Goal: Information Seeking & Learning: Check status

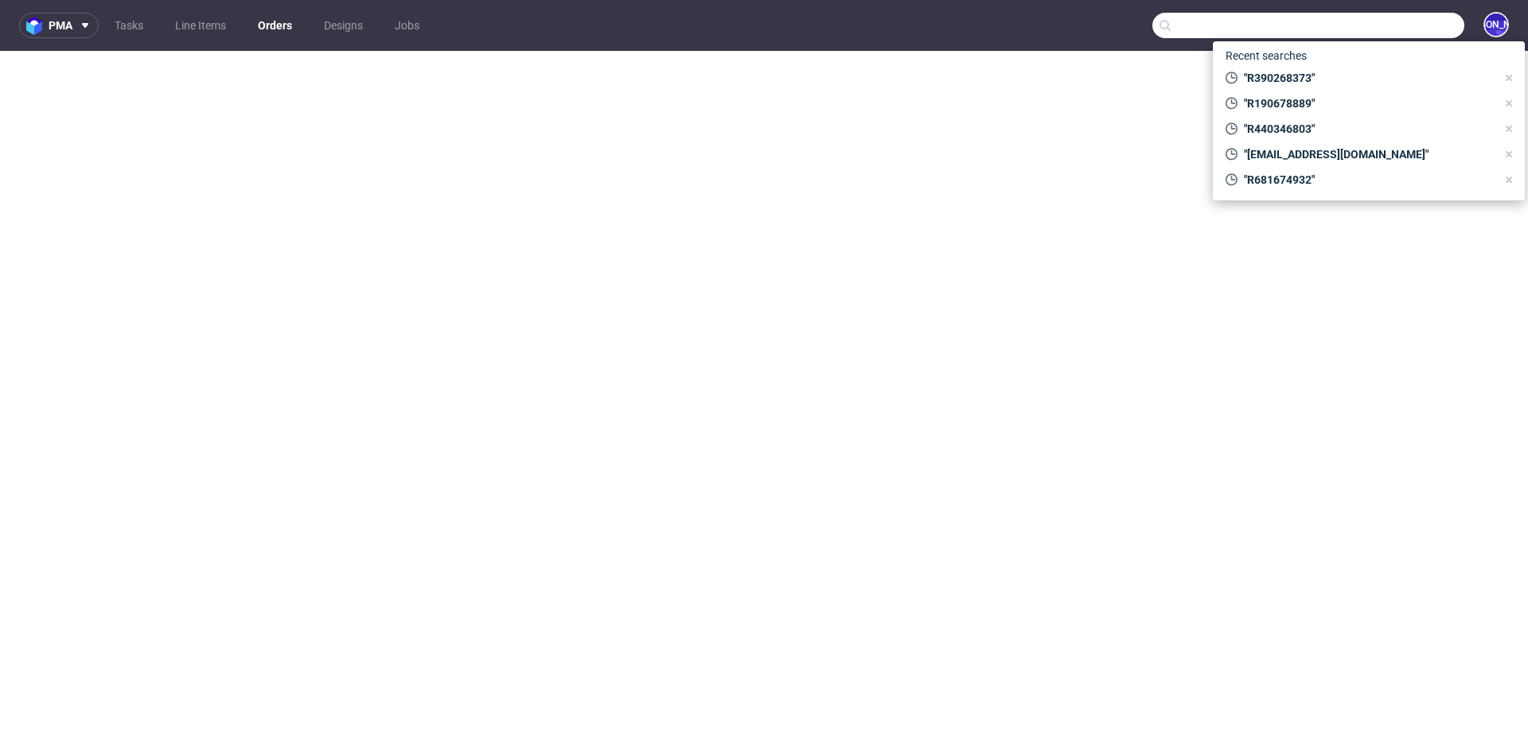
click at [1370, 23] on input "text" at bounding box center [1308, 25] width 312 height 25
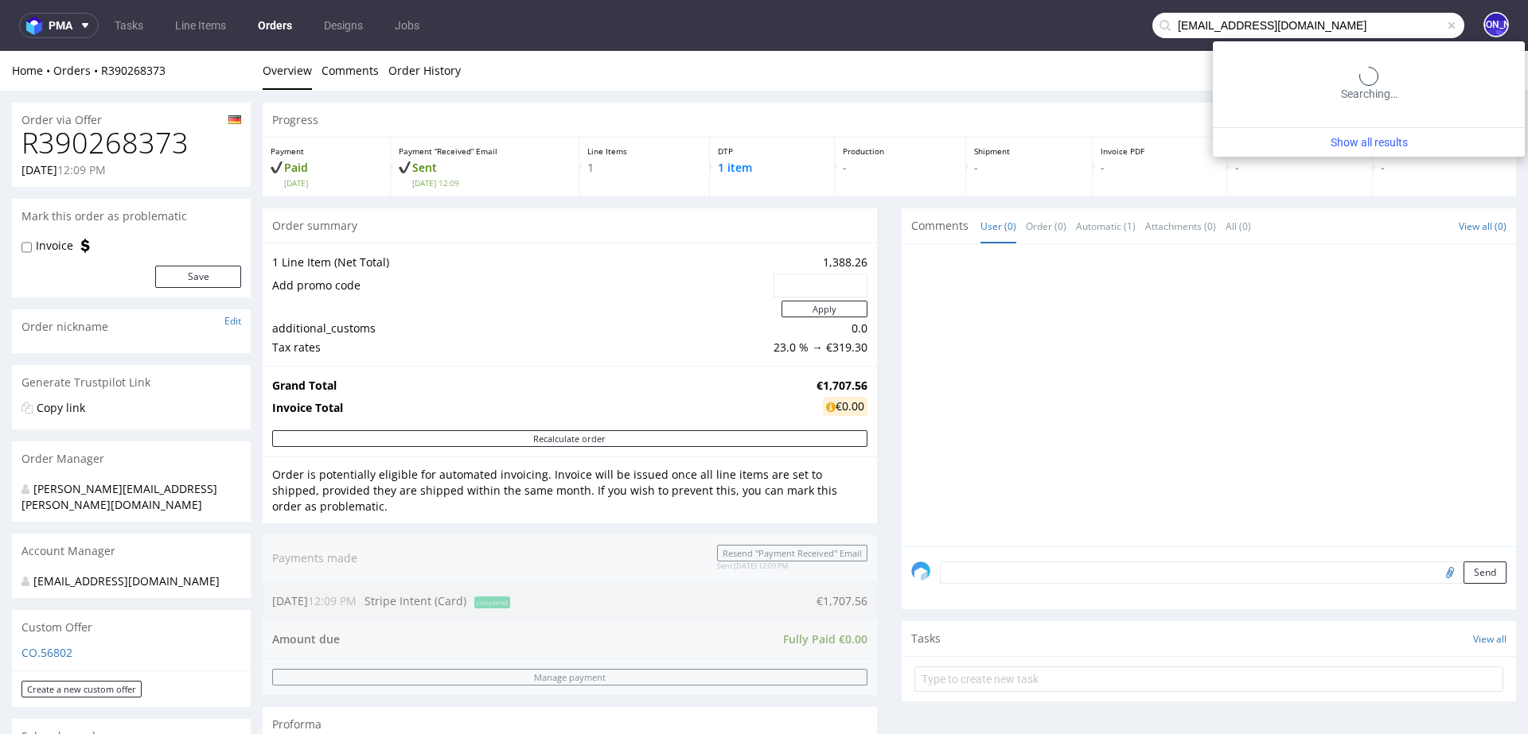
type input "kmhelstrip@yahoo.com"
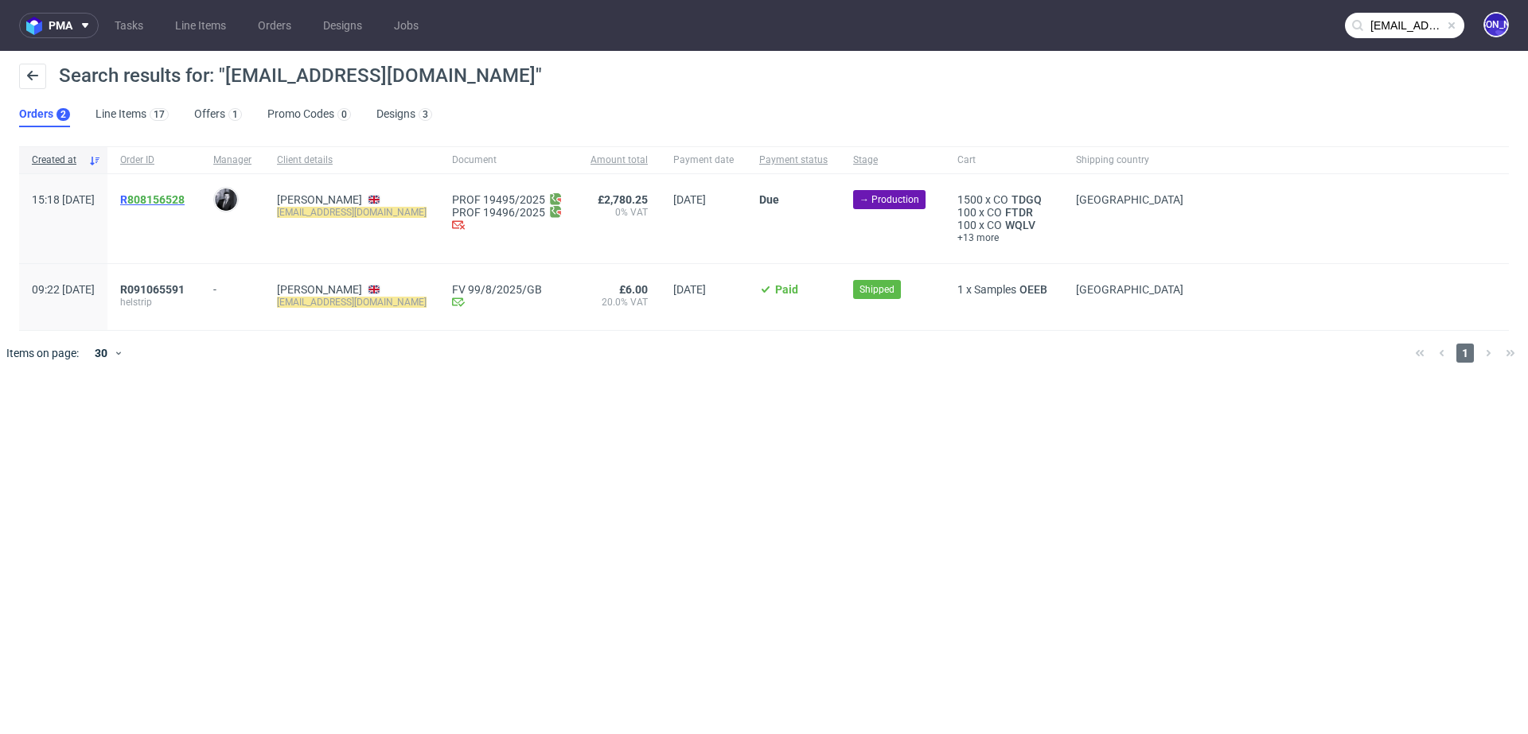
click at [165, 198] on span "R 808156528" at bounding box center [152, 199] width 64 height 13
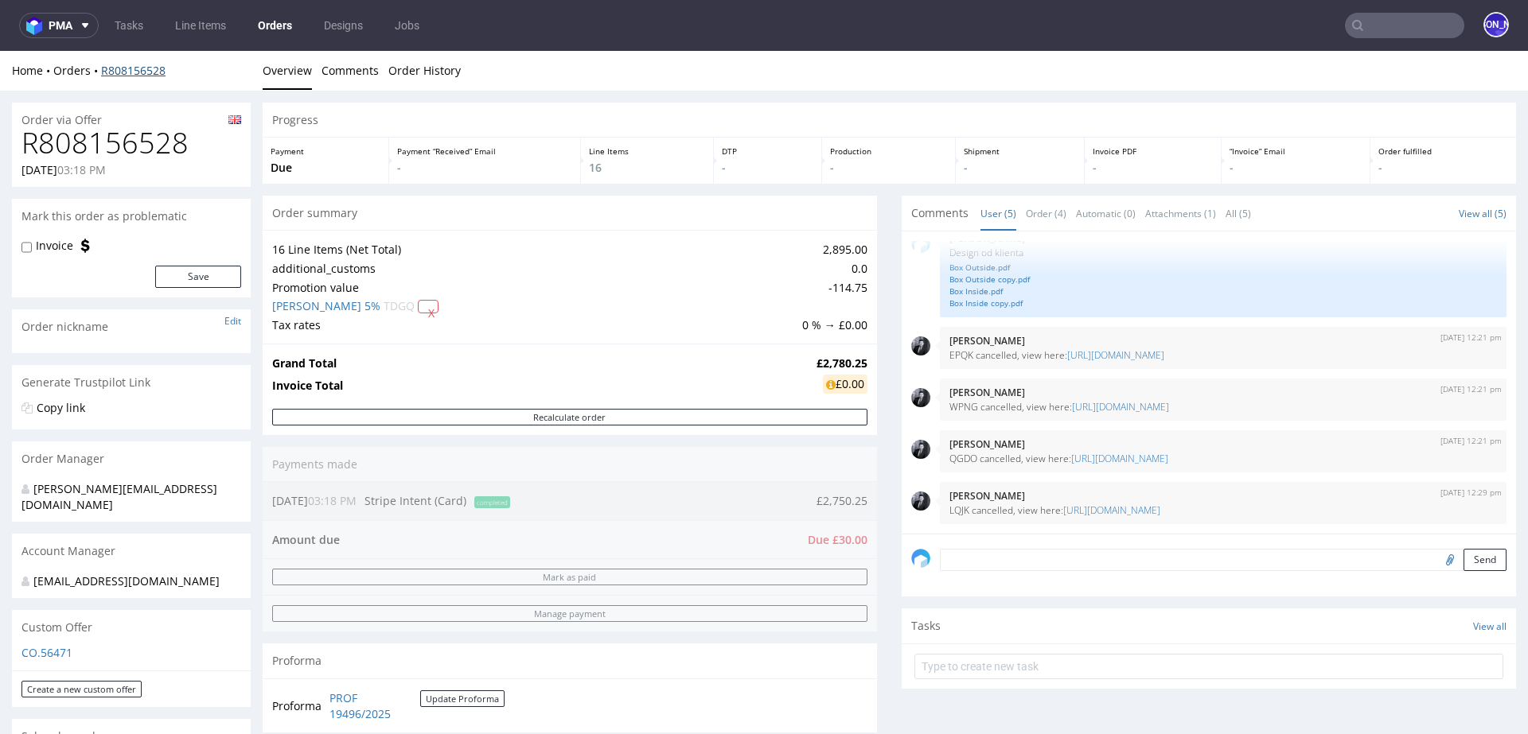
click at [138, 71] on link "R808156528" at bounding box center [133, 70] width 64 height 15
click at [426, 72] on link "Order History" at bounding box center [424, 70] width 72 height 39
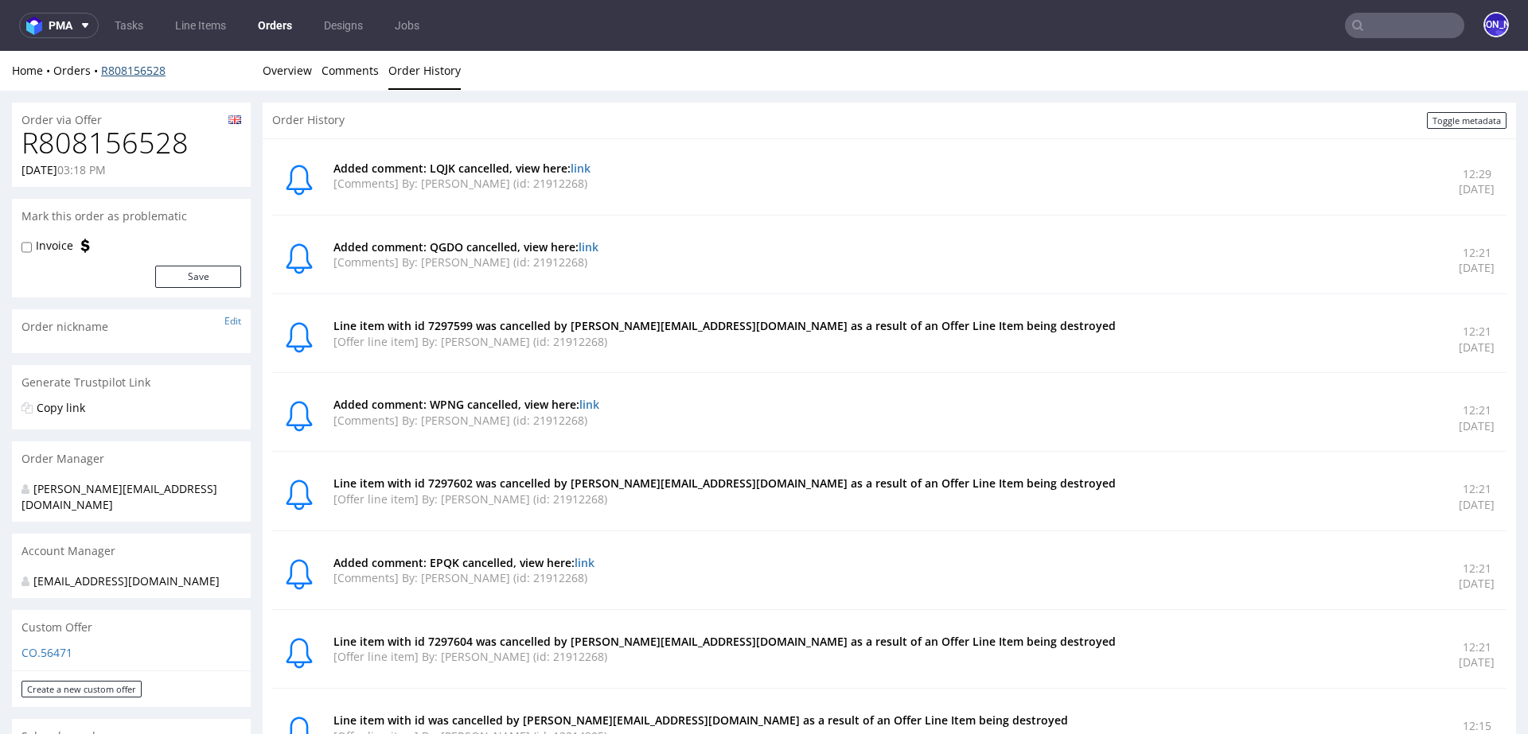
click at [151, 72] on link "R808156528" at bounding box center [133, 70] width 64 height 15
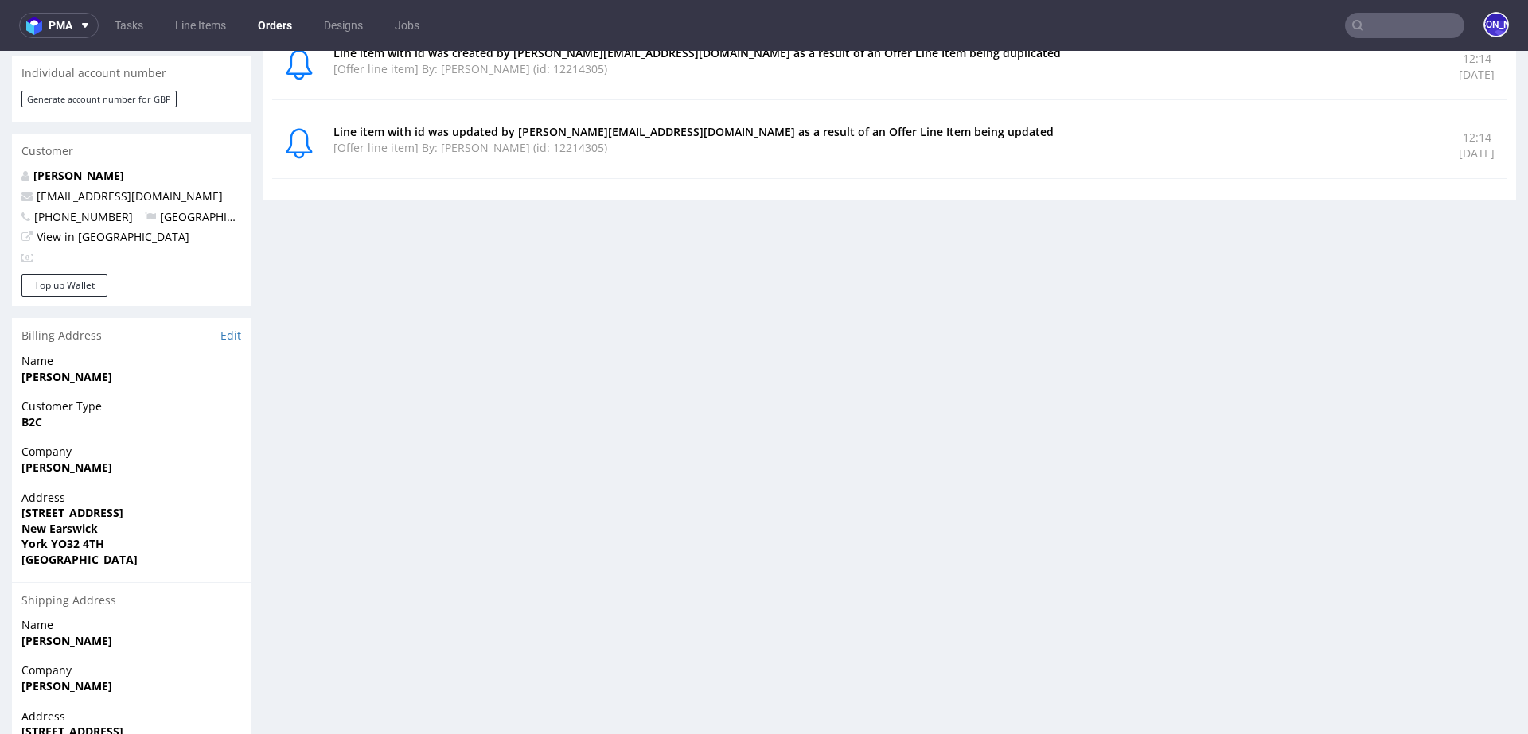
scroll to position [734, 0]
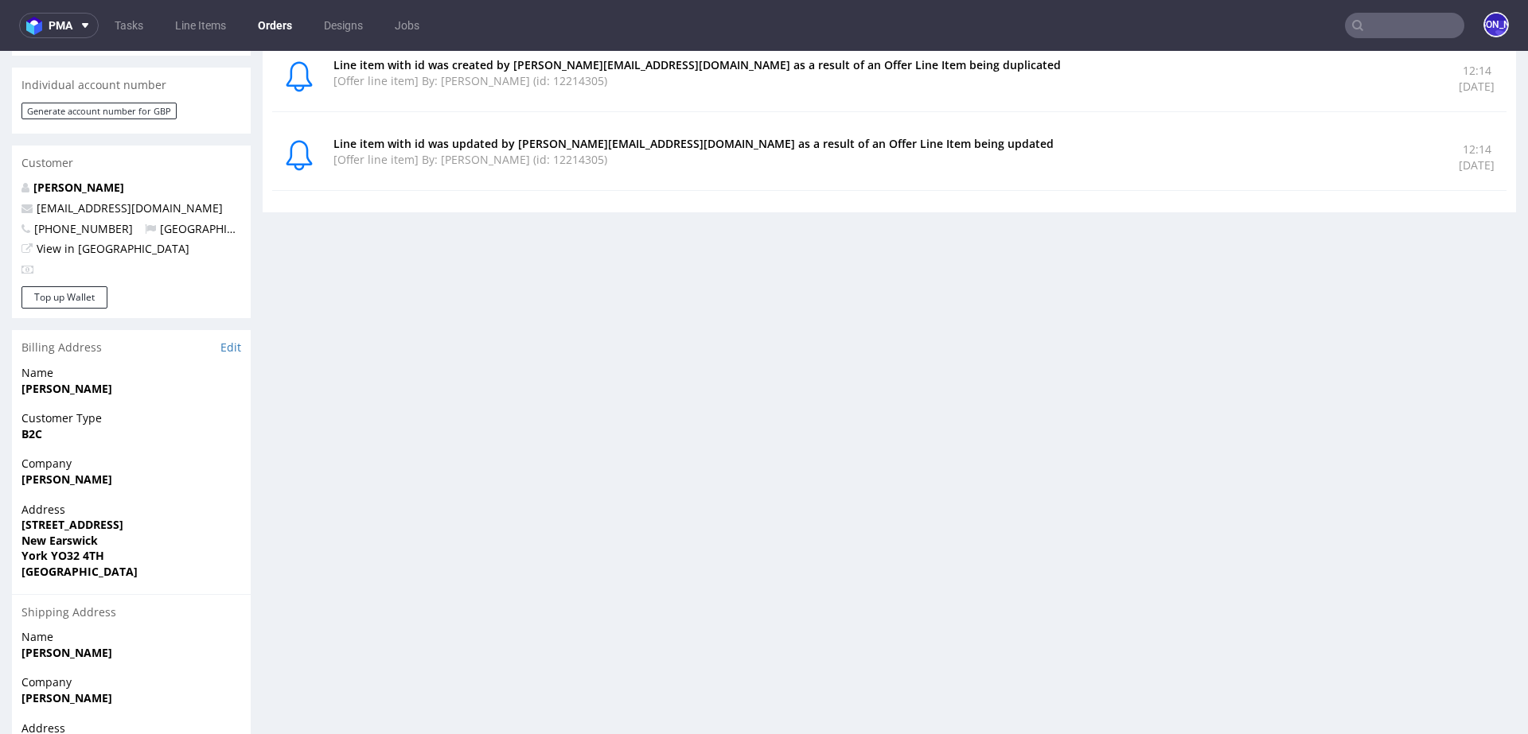
click at [141, 200] on p "kmhelstrip@yahoo.com" at bounding box center [131, 208] width 220 height 16
click at [123, 200] on link "kmhelstrip@yahoo.com" at bounding box center [130, 207] width 186 height 15
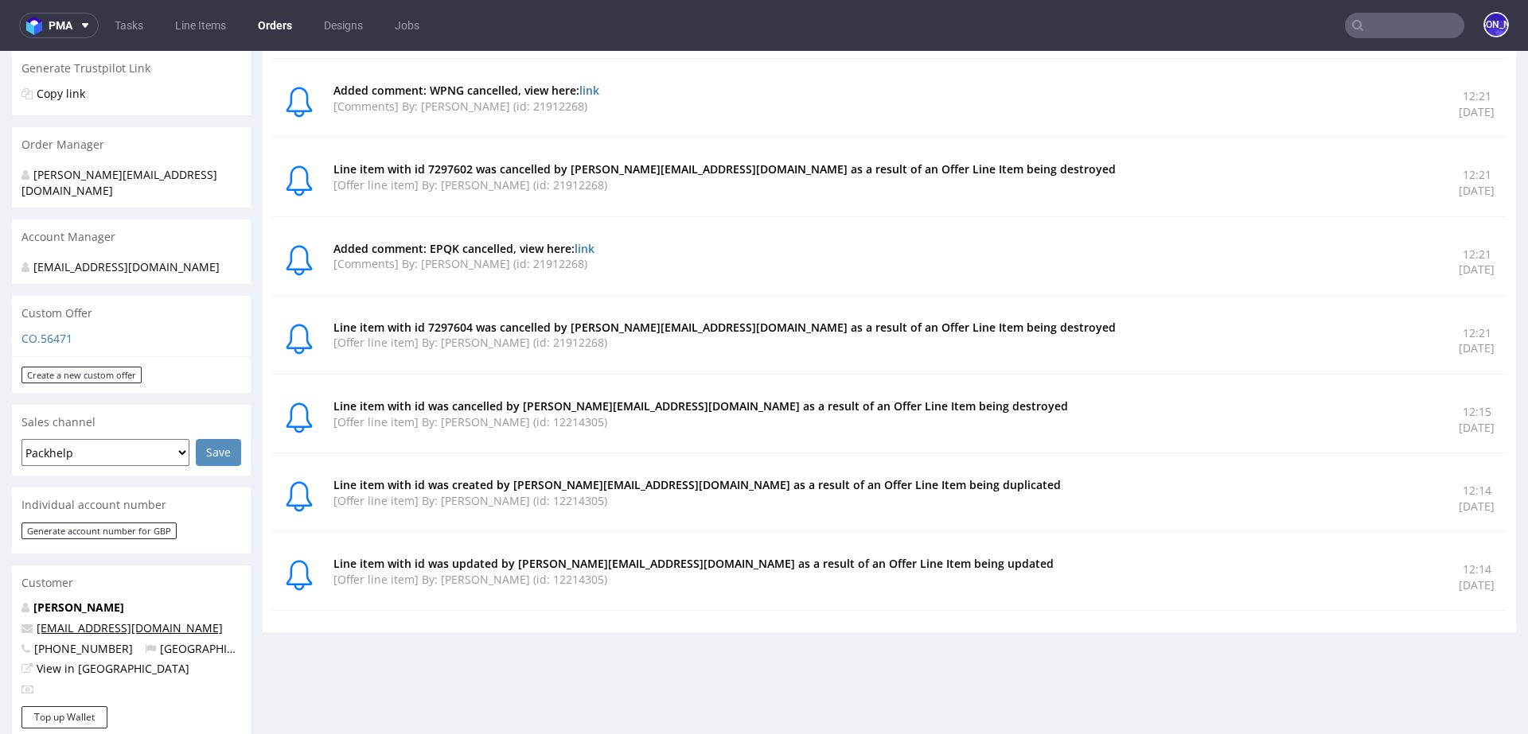
scroll to position [0, 0]
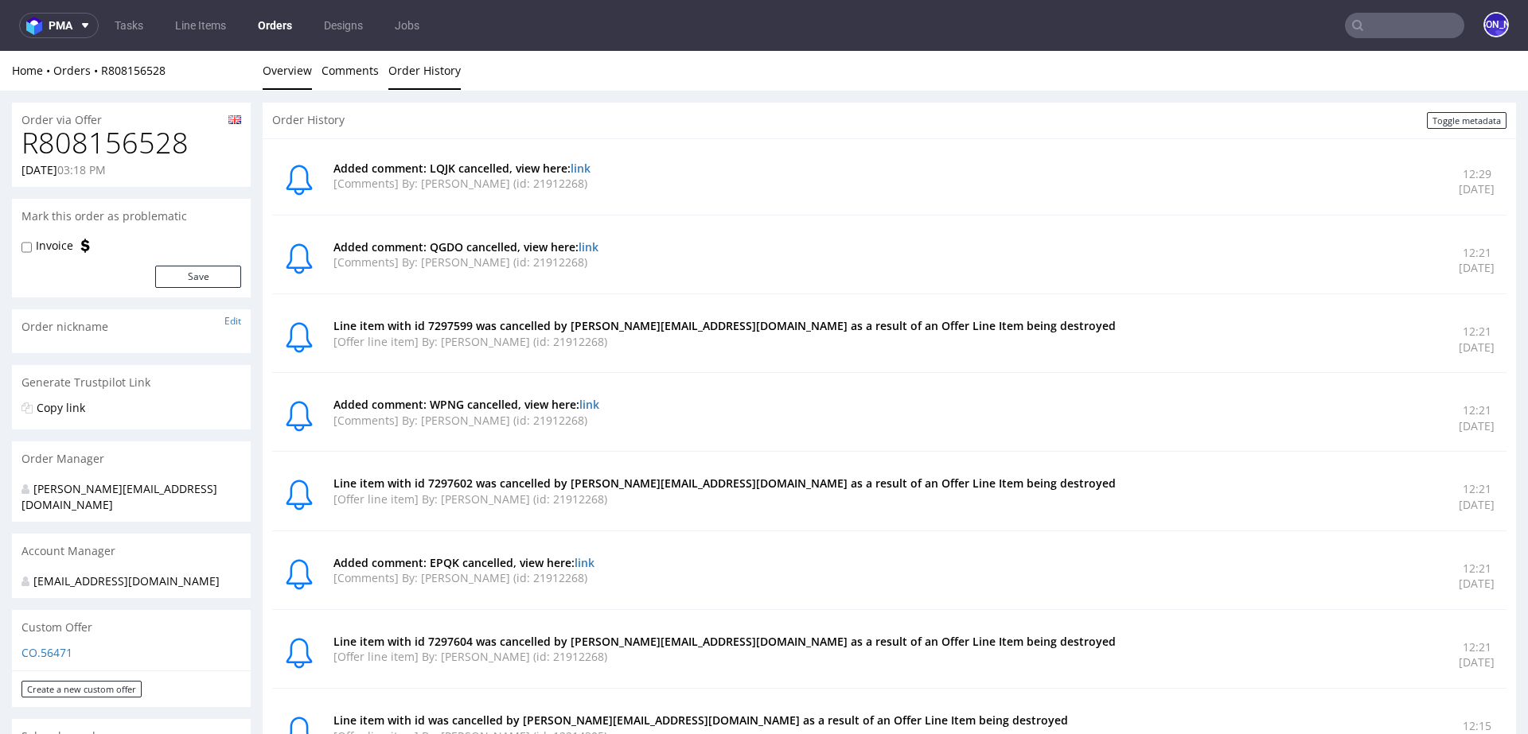
click at [296, 72] on link "Overview" at bounding box center [287, 70] width 49 height 39
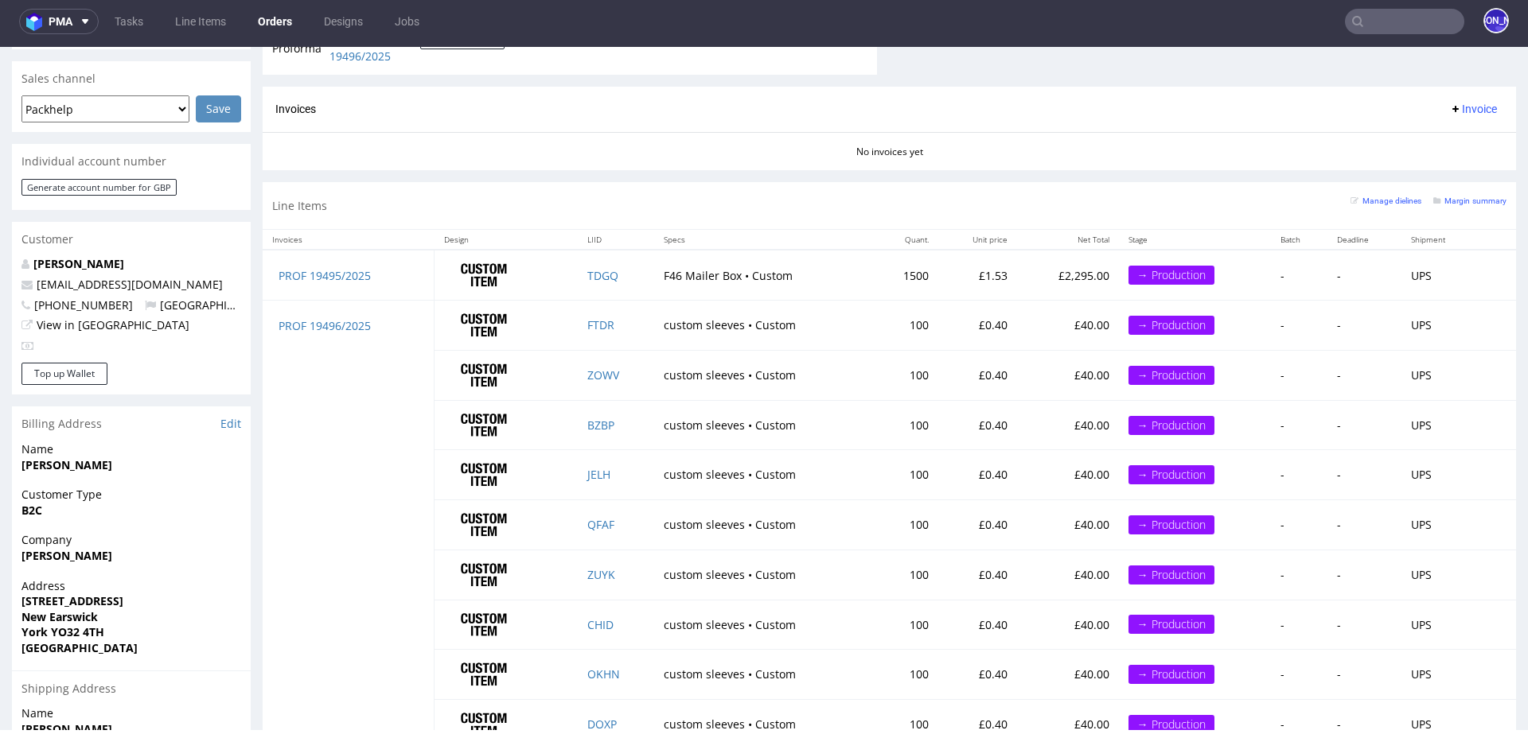
scroll to position [706, 0]
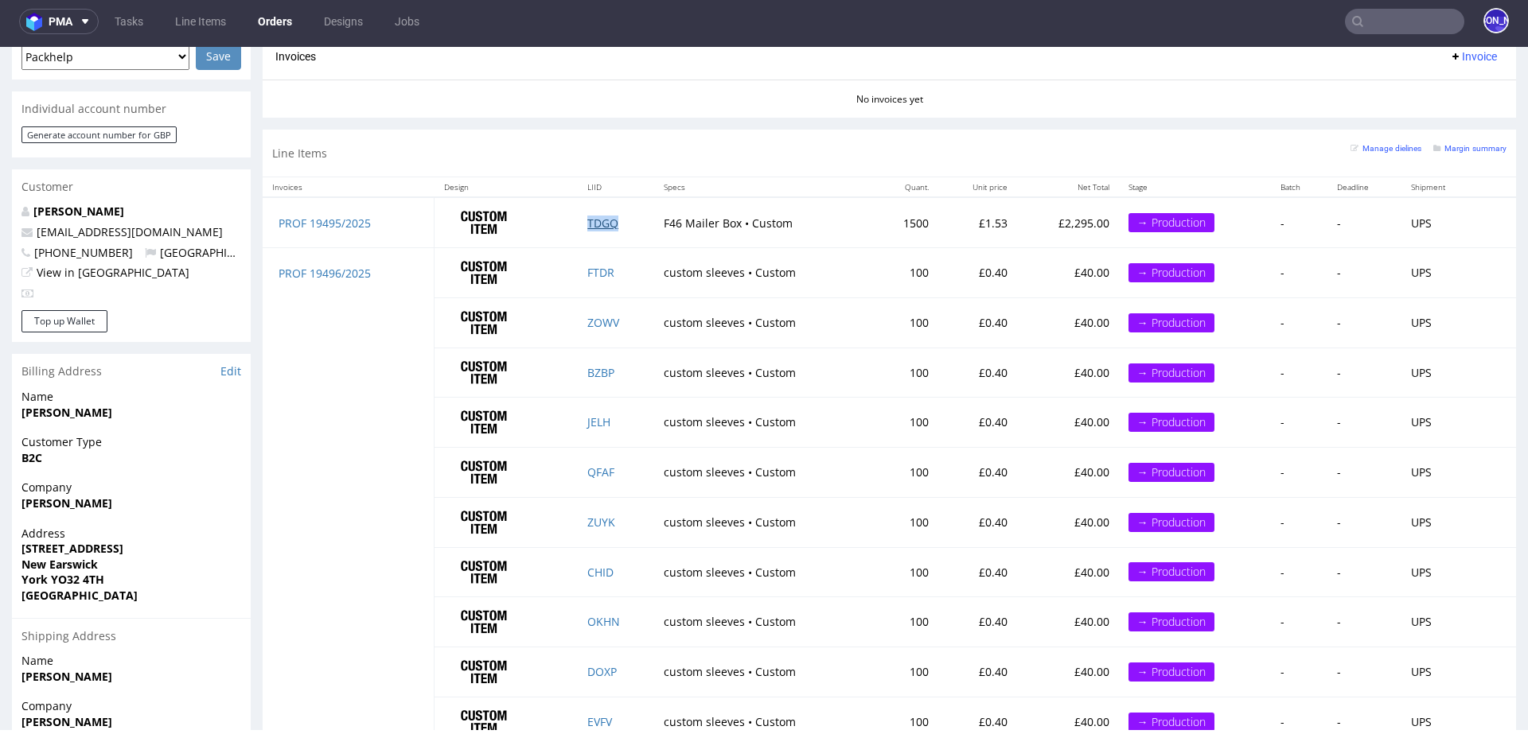
click at [597, 221] on link "TDGQ" at bounding box center [602, 223] width 31 height 15
click at [1415, 25] on input "text" at bounding box center [1404, 21] width 119 height 25
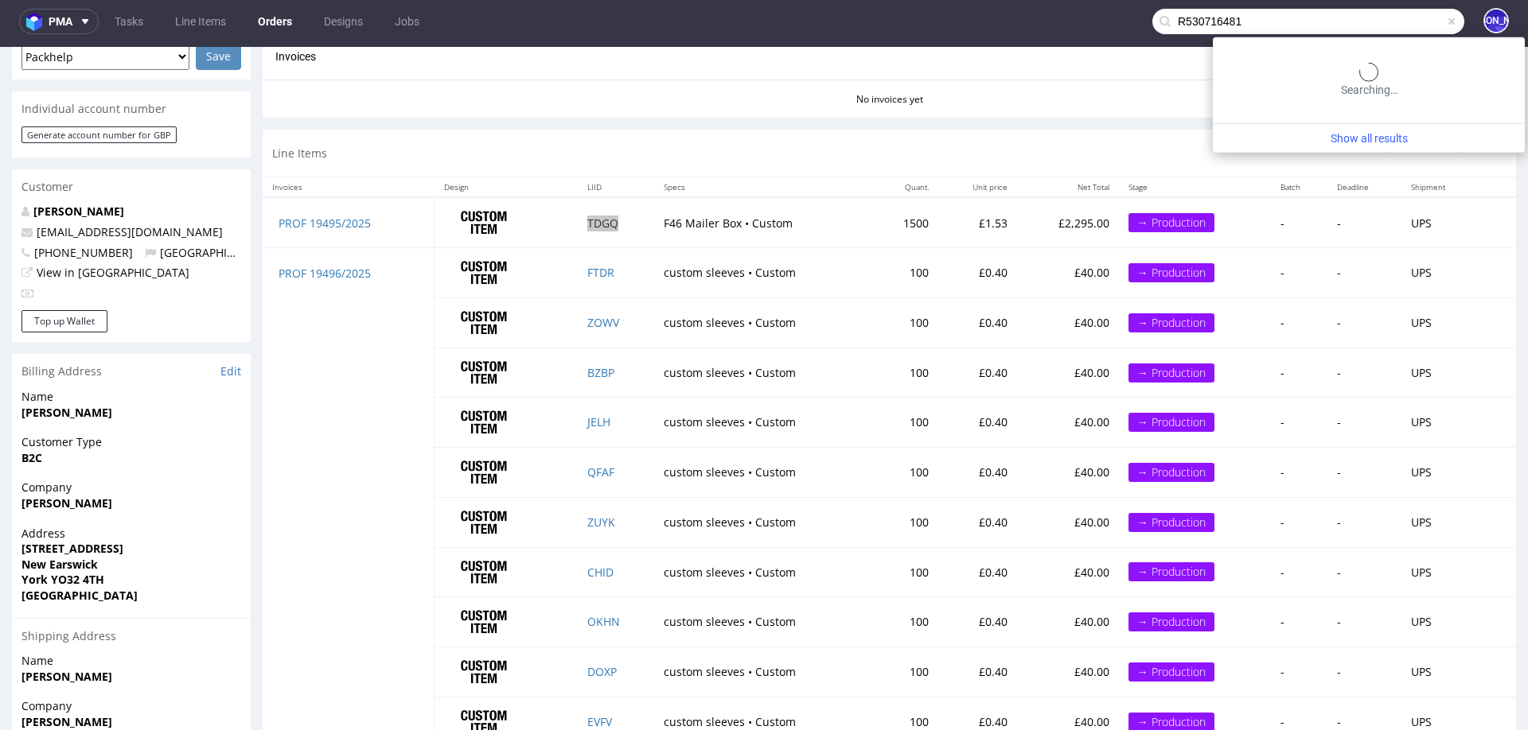
type input "R530716481"
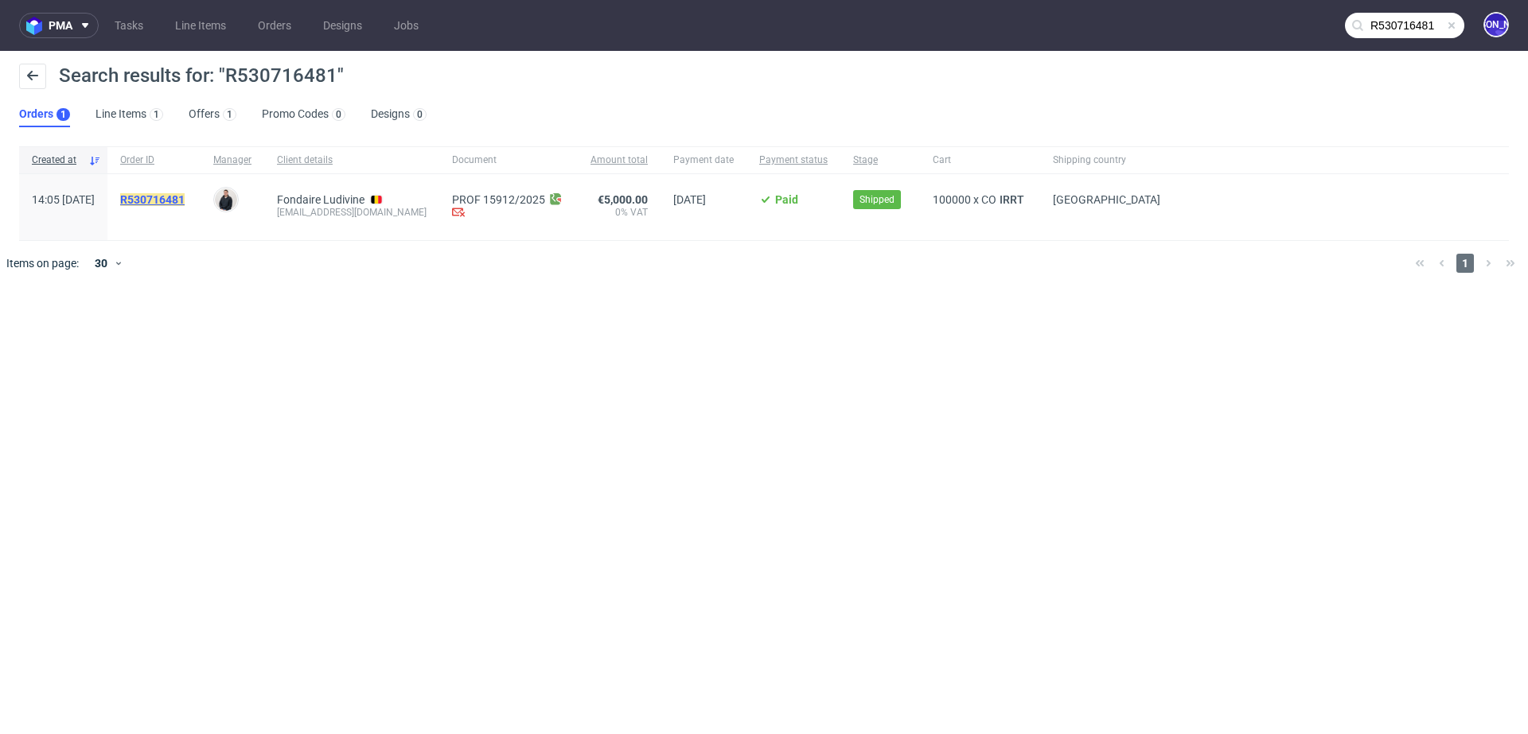
click at [178, 195] on mark "R530716481" at bounding box center [152, 199] width 64 height 13
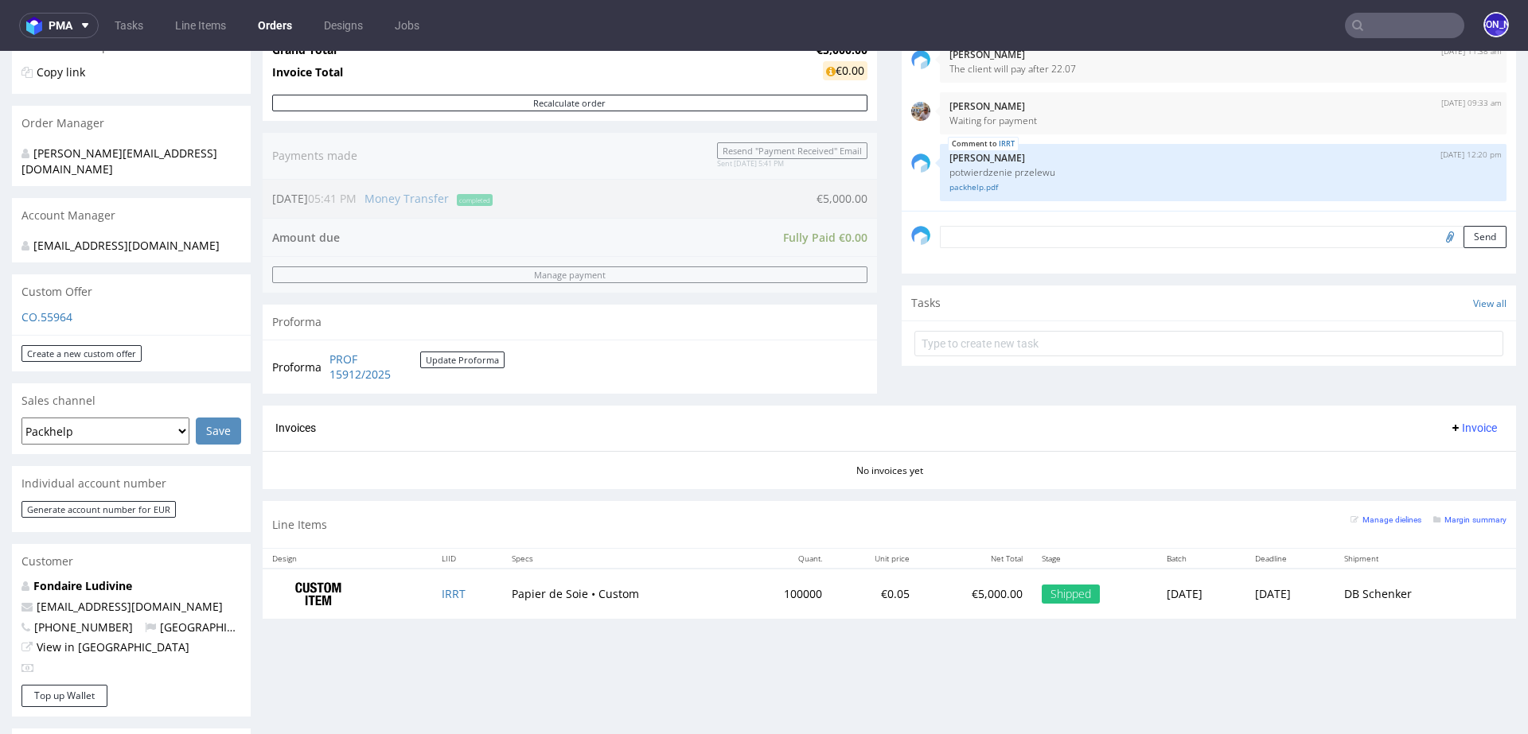
scroll to position [363, 0]
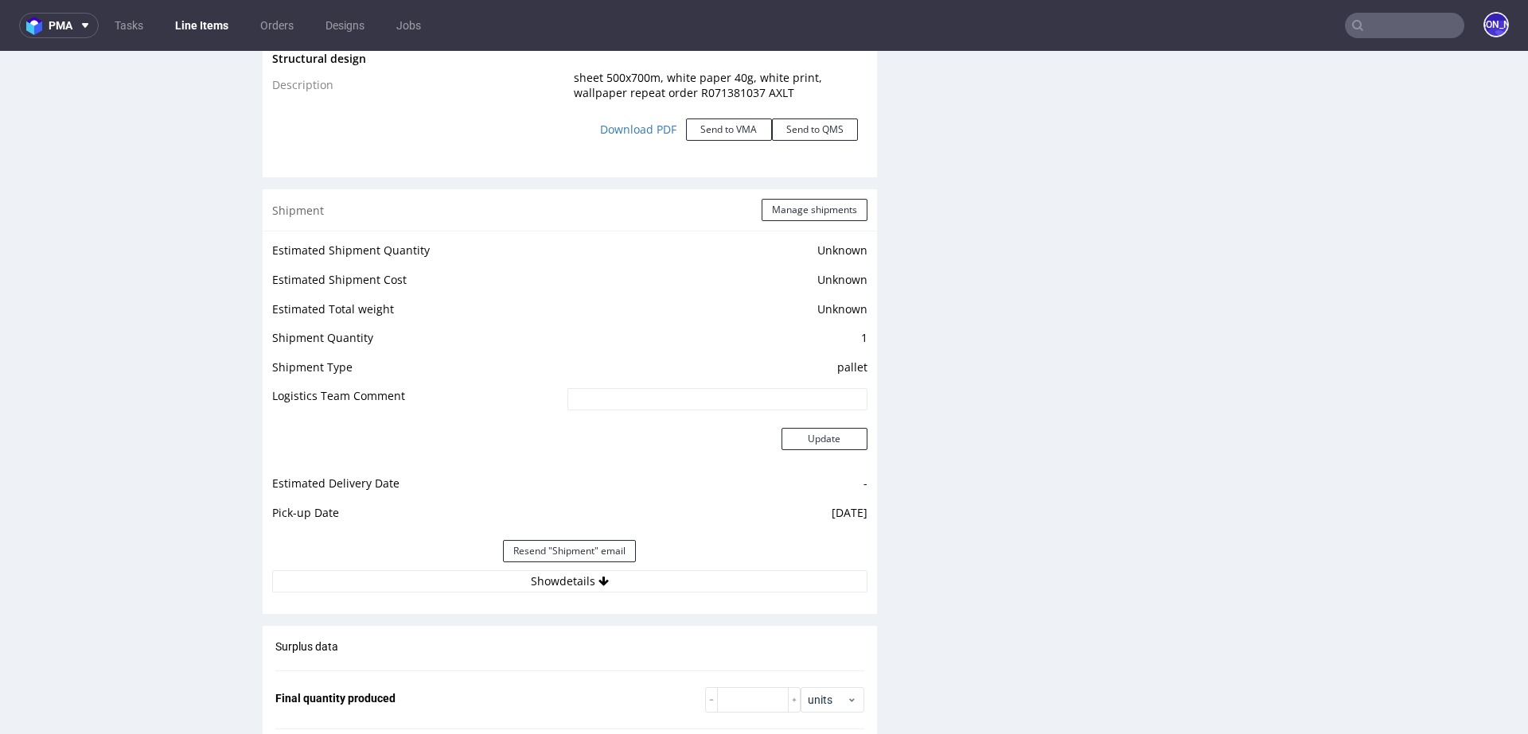
scroll to position [2159, 0]
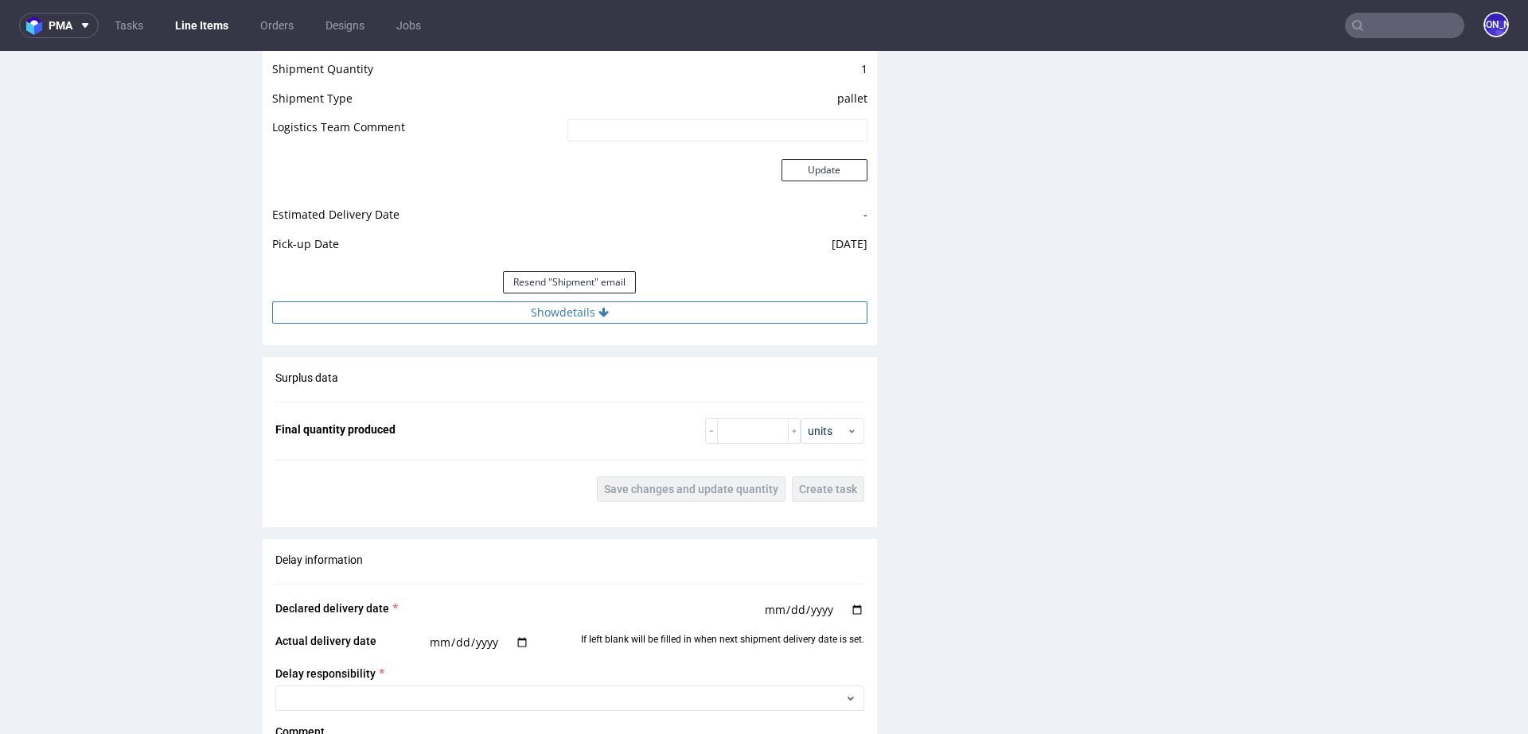
click at [612, 312] on button "Show details" at bounding box center [569, 313] width 595 height 22
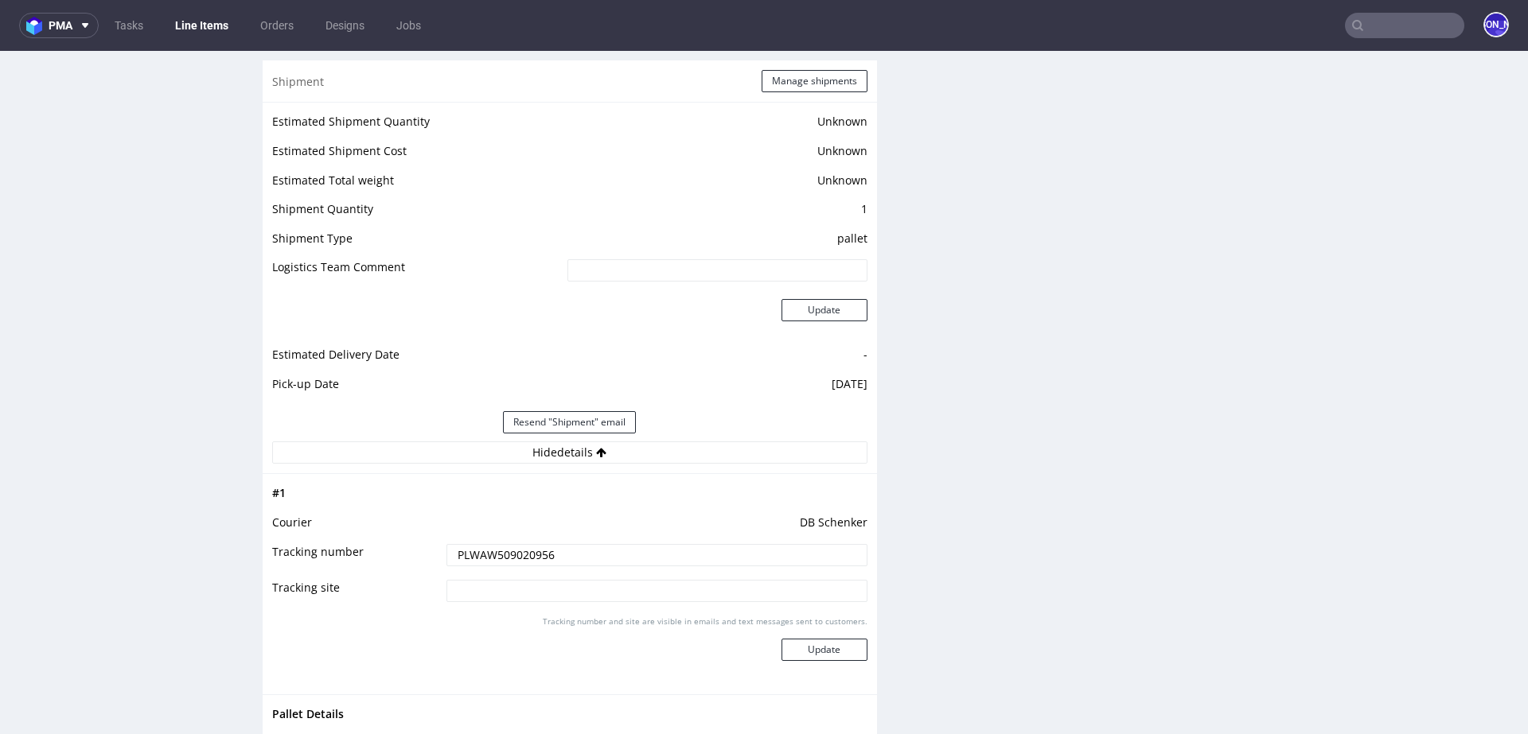
scroll to position [2021, 0]
click at [501, 549] on input "PLWAW509020956" at bounding box center [656, 554] width 421 height 22
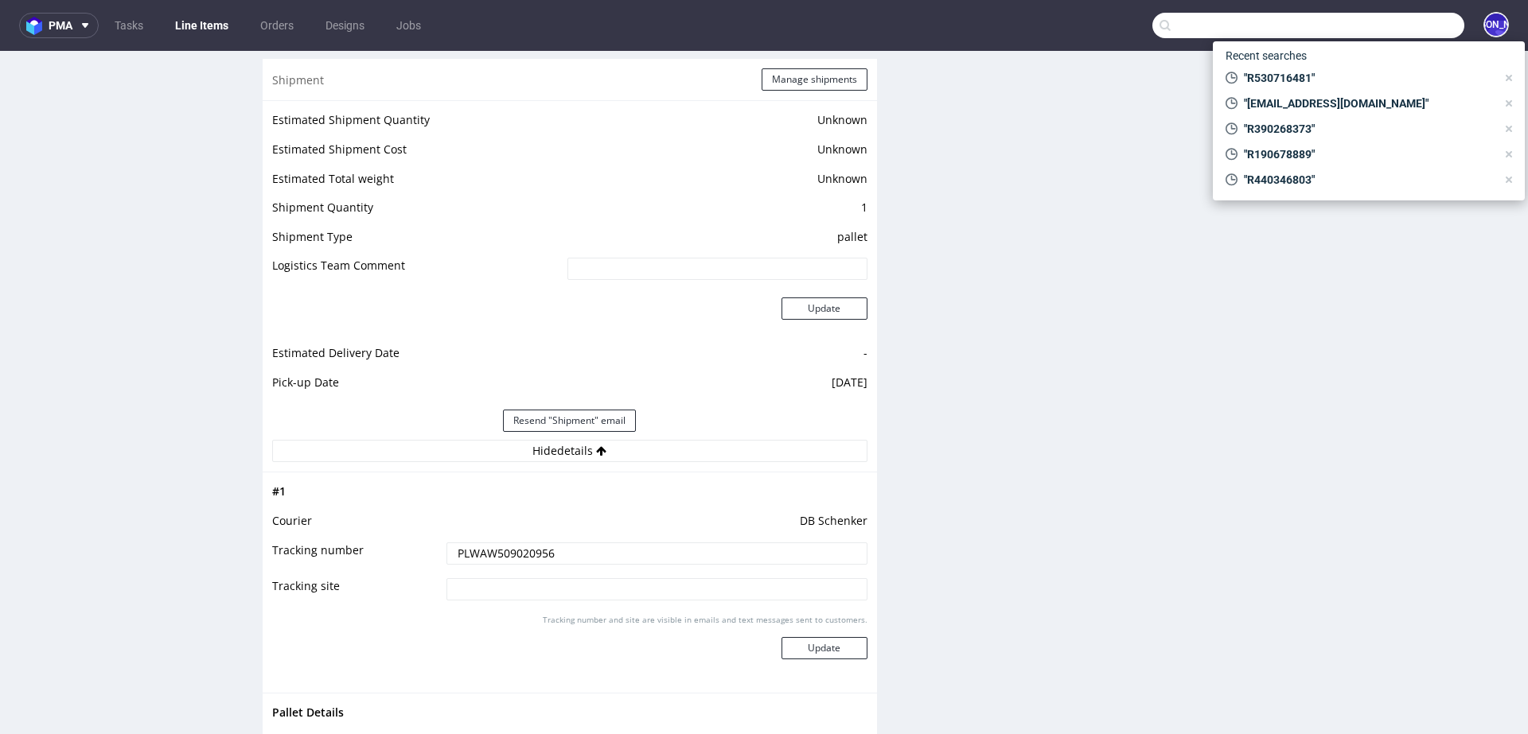
click at [1370, 30] on input "text" at bounding box center [1308, 25] width 312 height 25
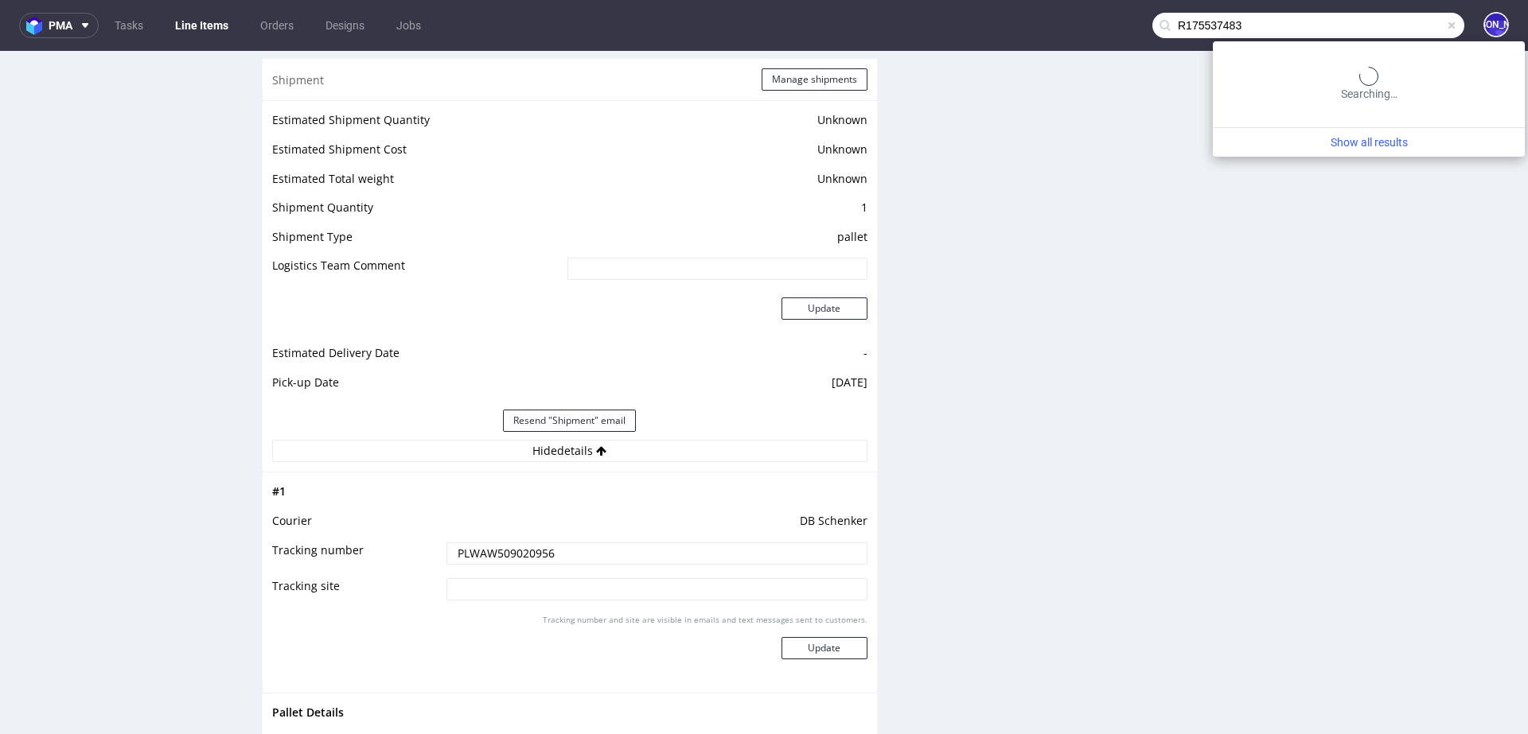
type input "R175537483"
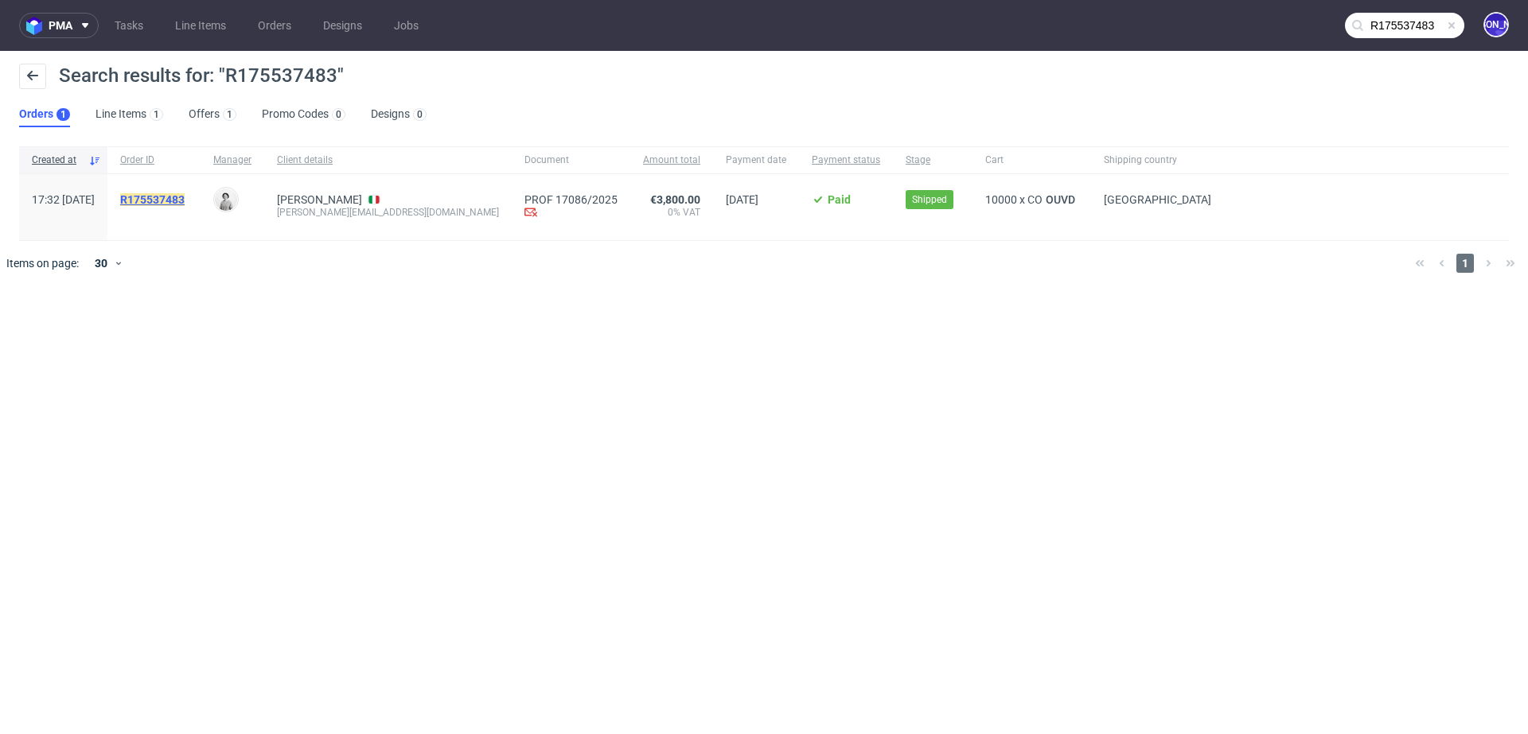
click at [185, 197] on mark "R175537483" at bounding box center [152, 199] width 64 height 13
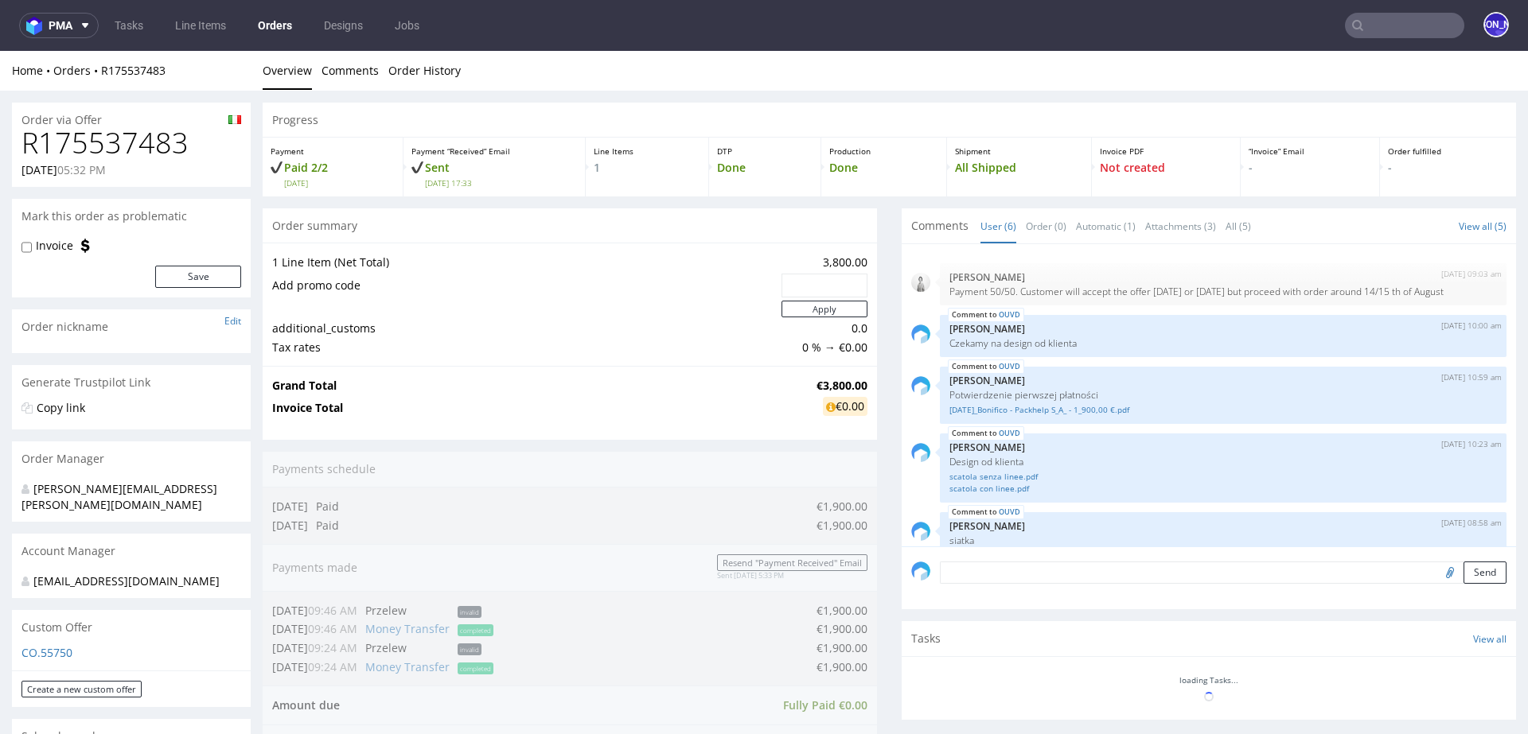
scroll to position [84, 0]
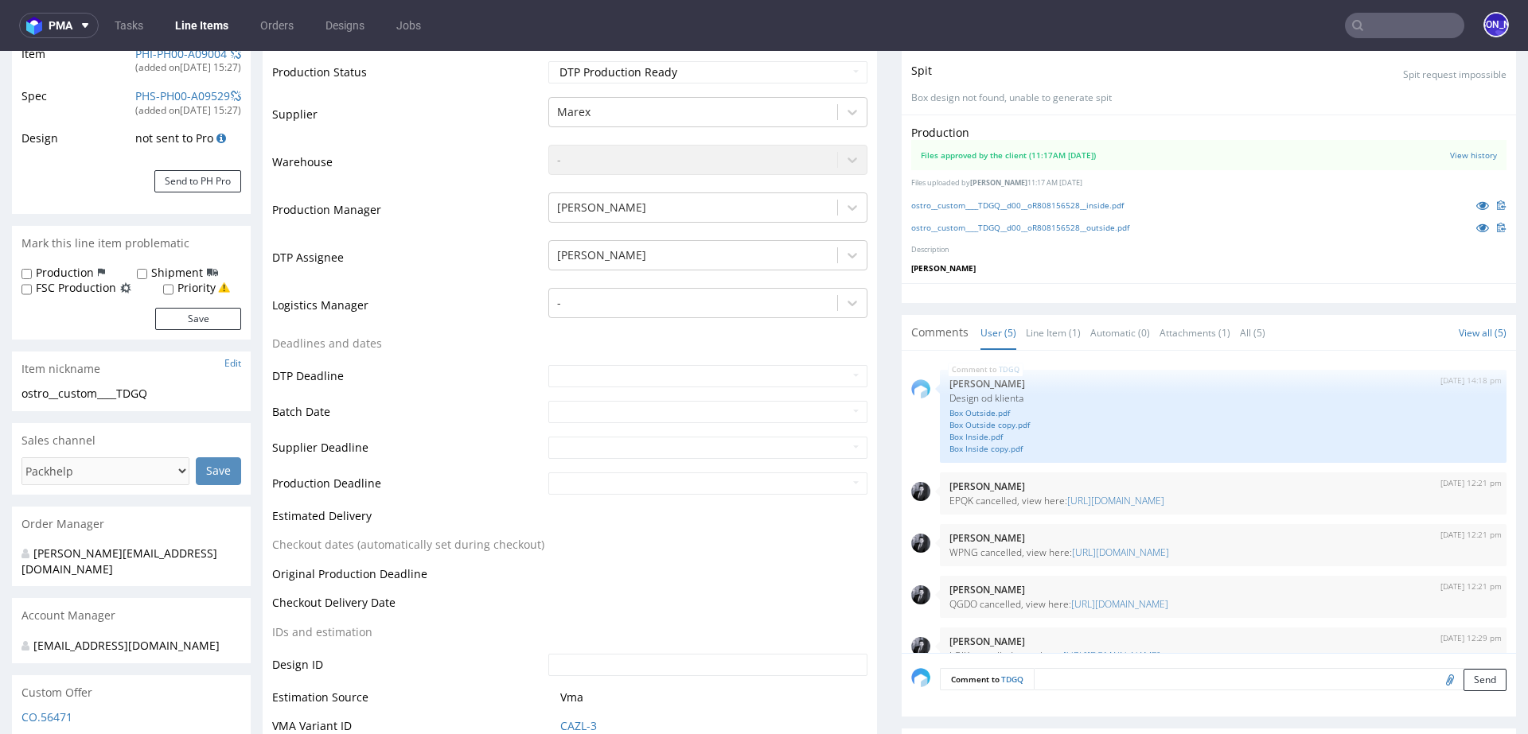
scroll to position [283, 0]
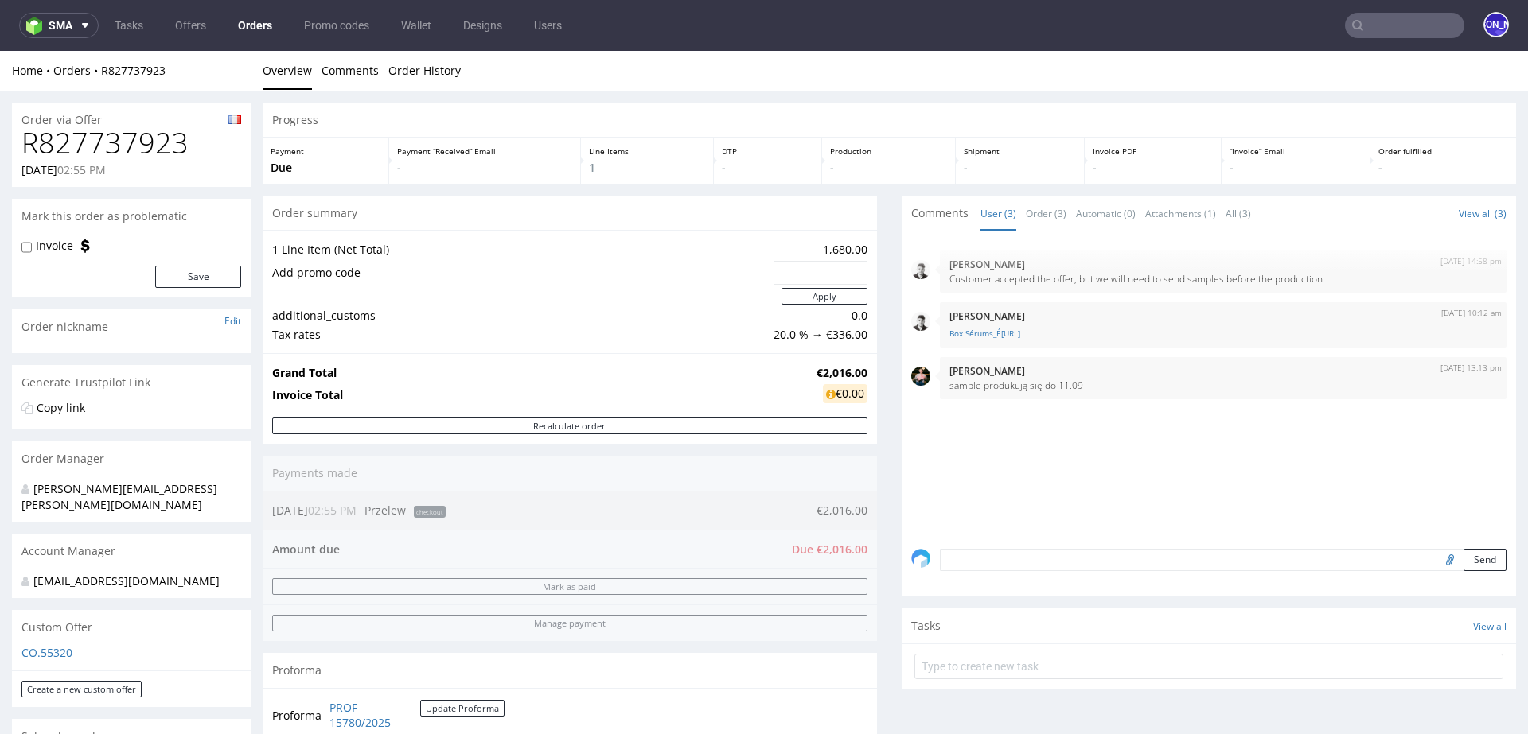
scroll to position [815, 0]
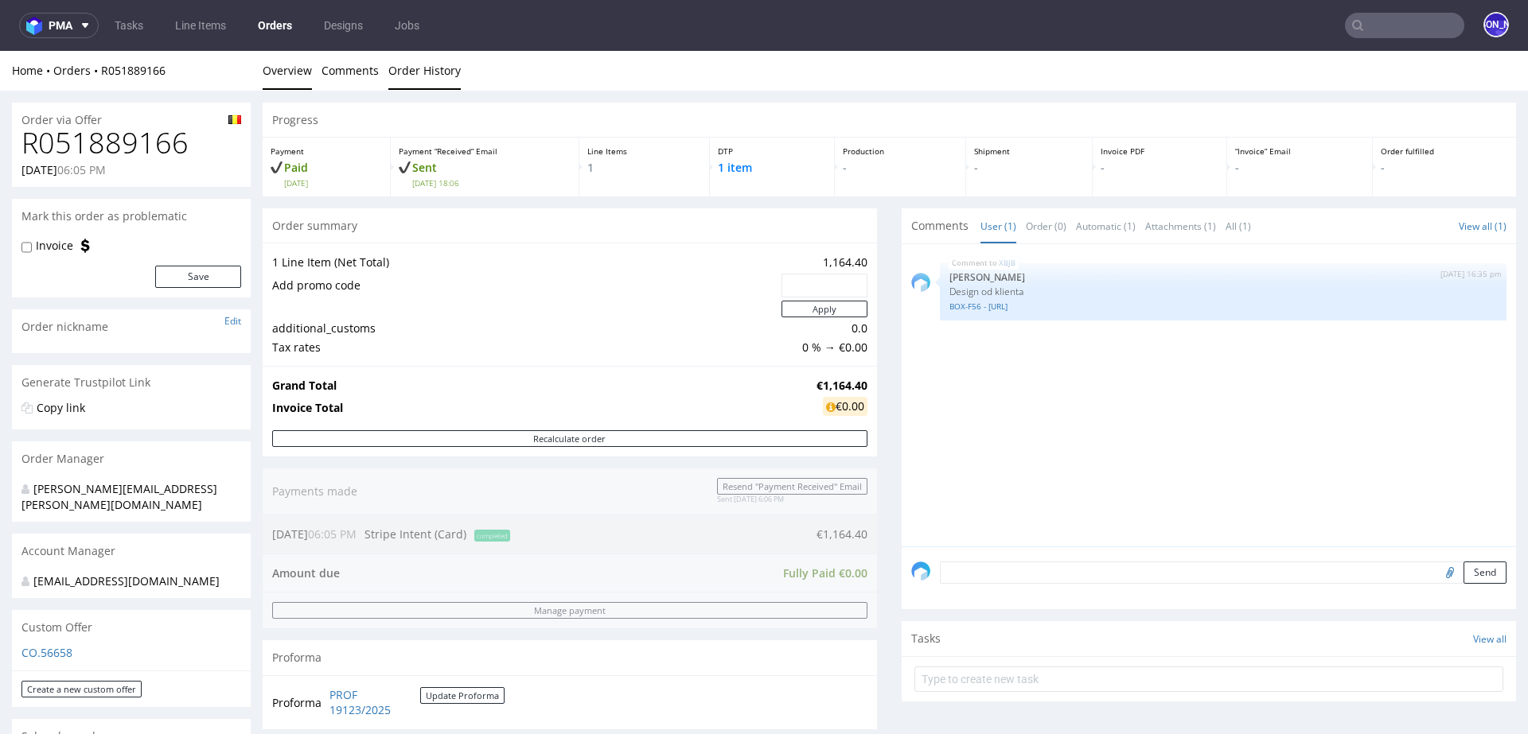
click at [411, 70] on link "Order History" at bounding box center [424, 70] width 72 height 39
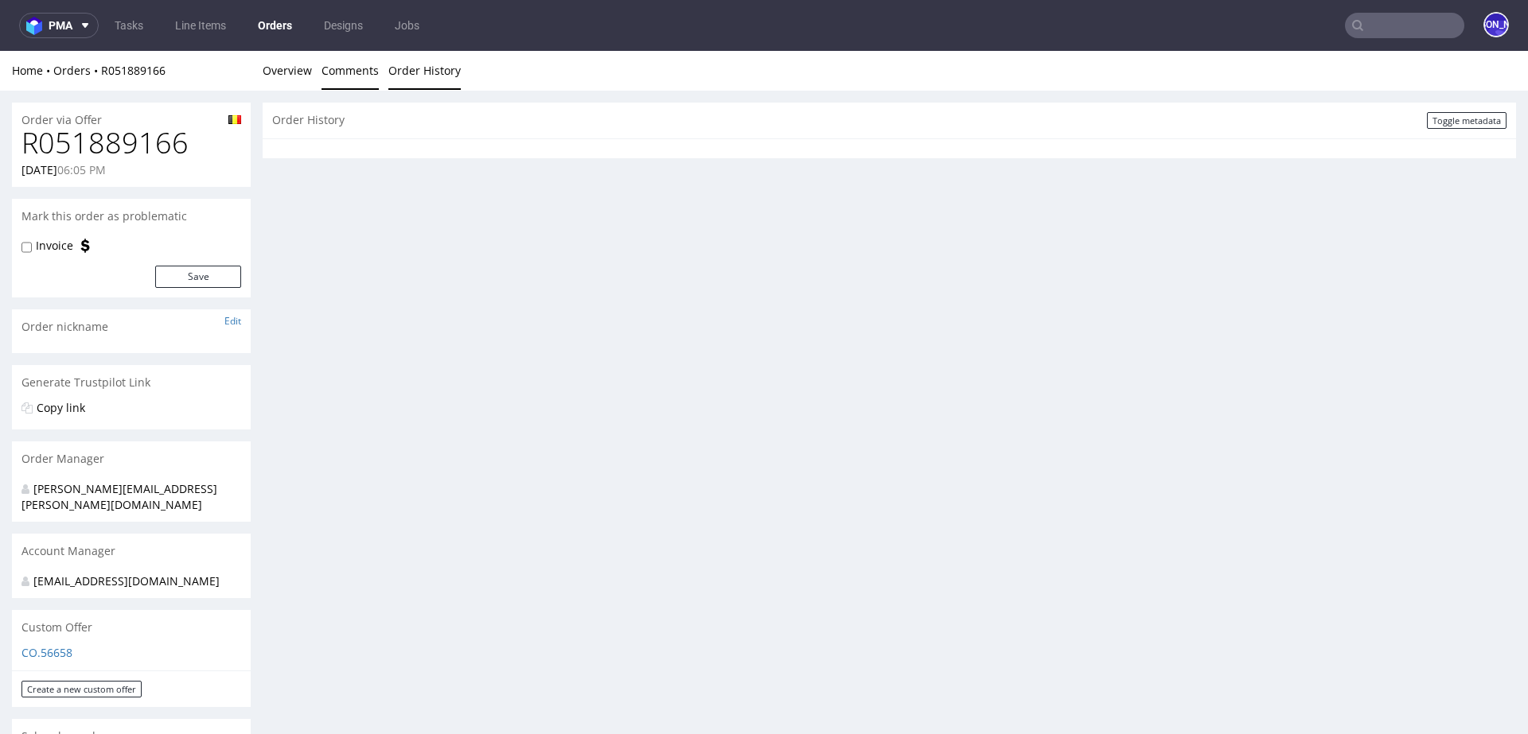
click at [352, 70] on link "Comments" at bounding box center [349, 70] width 57 height 39
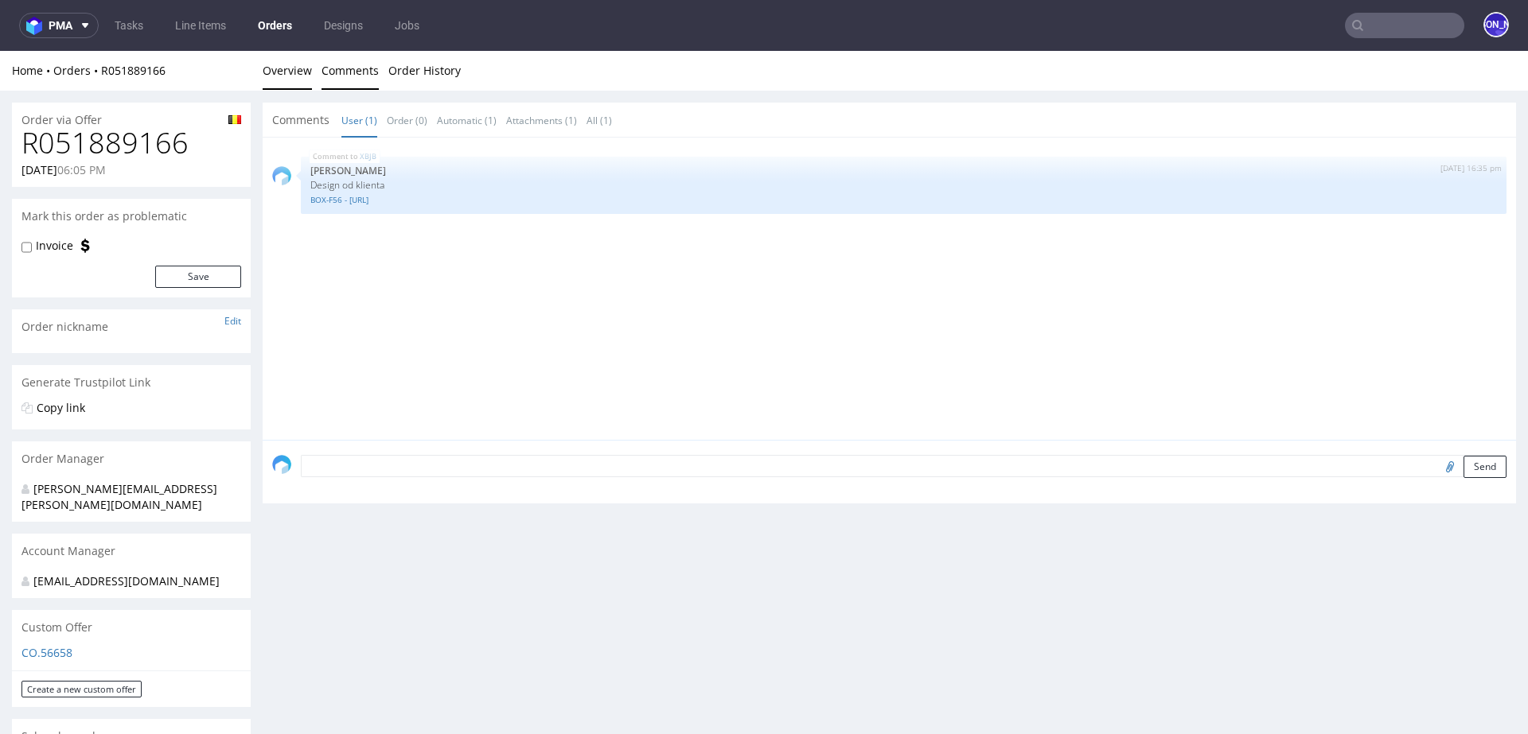
click at [294, 65] on link "Overview" at bounding box center [287, 70] width 49 height 39
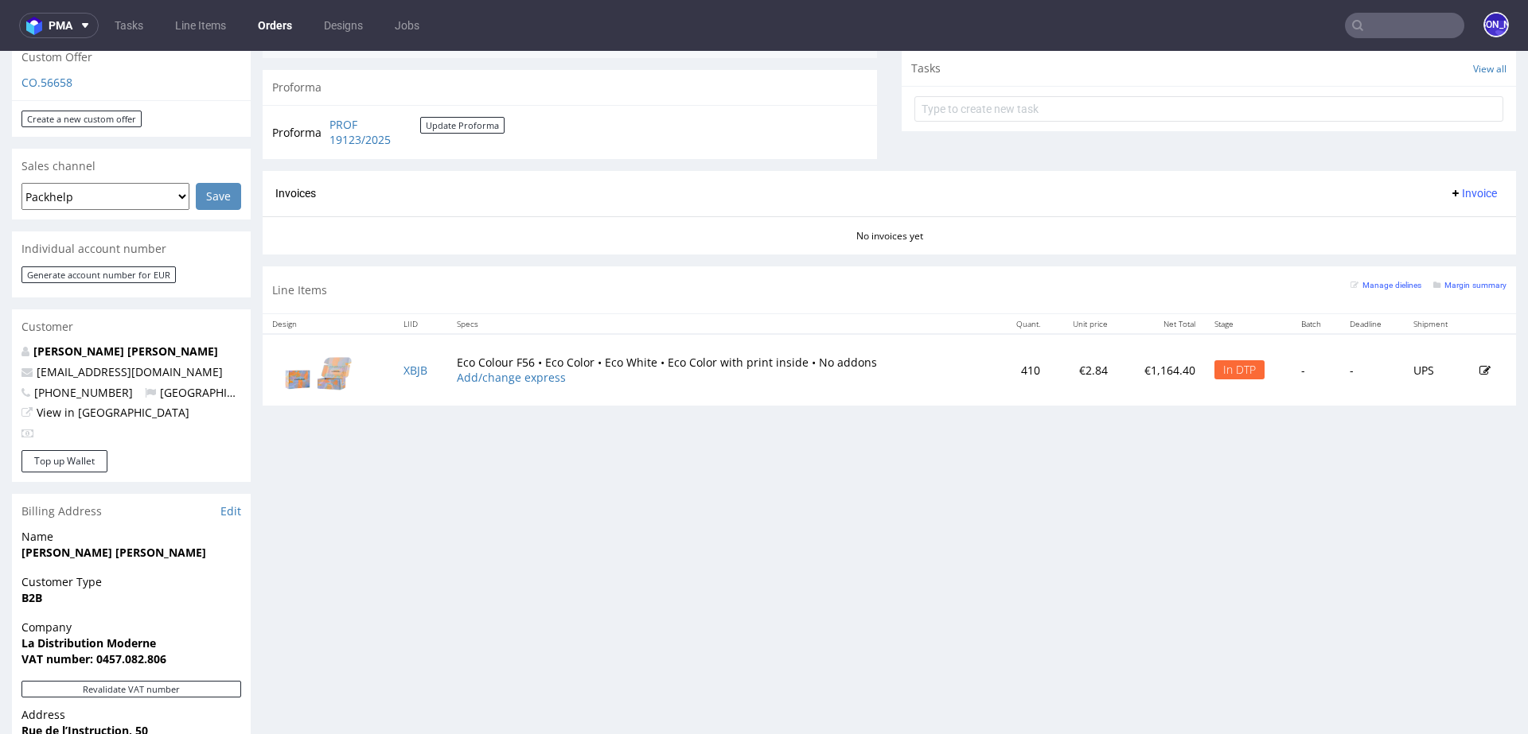
scroll to position [858, 0]
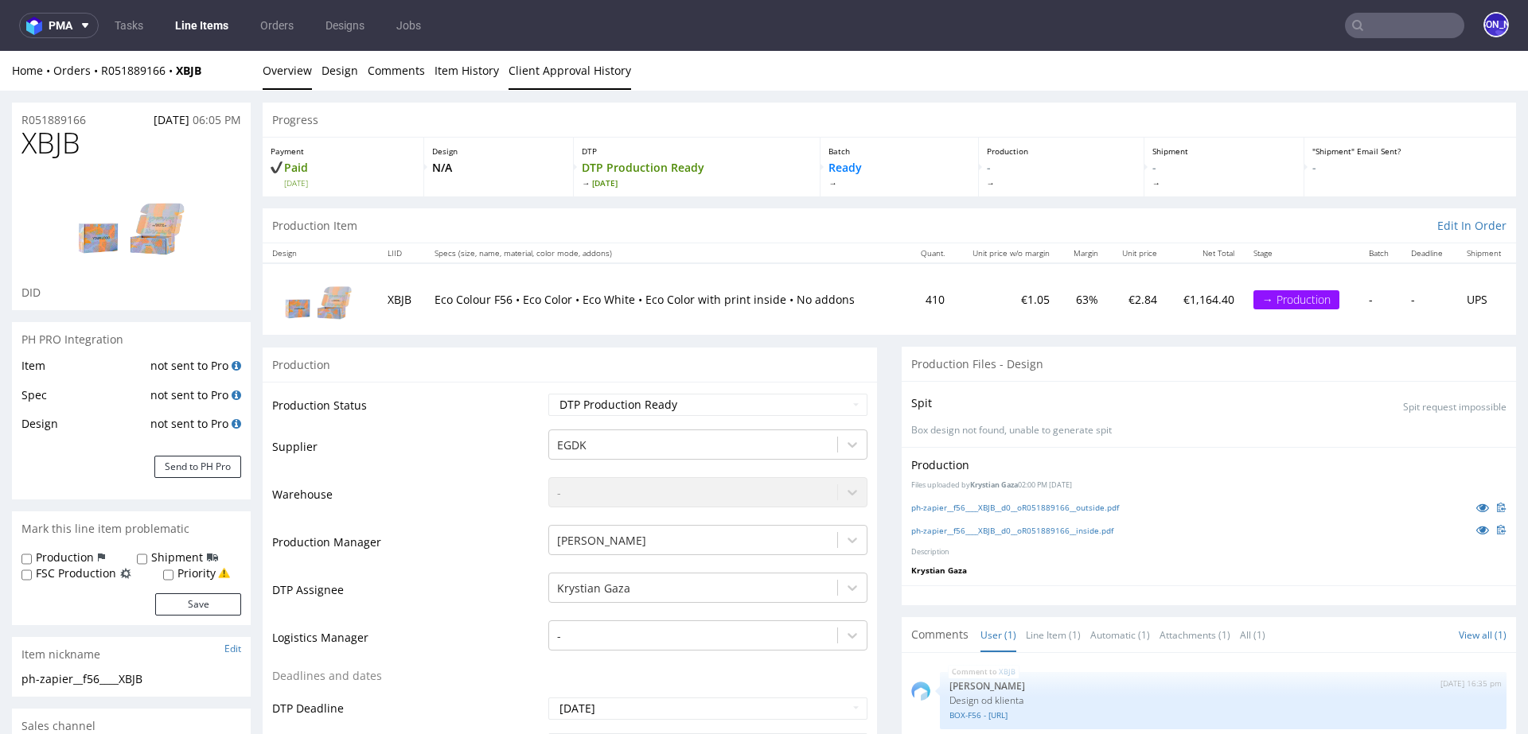
click at [529, 71] on link "Client Approval History" at bounding box center [569, 70] width 123 height 39
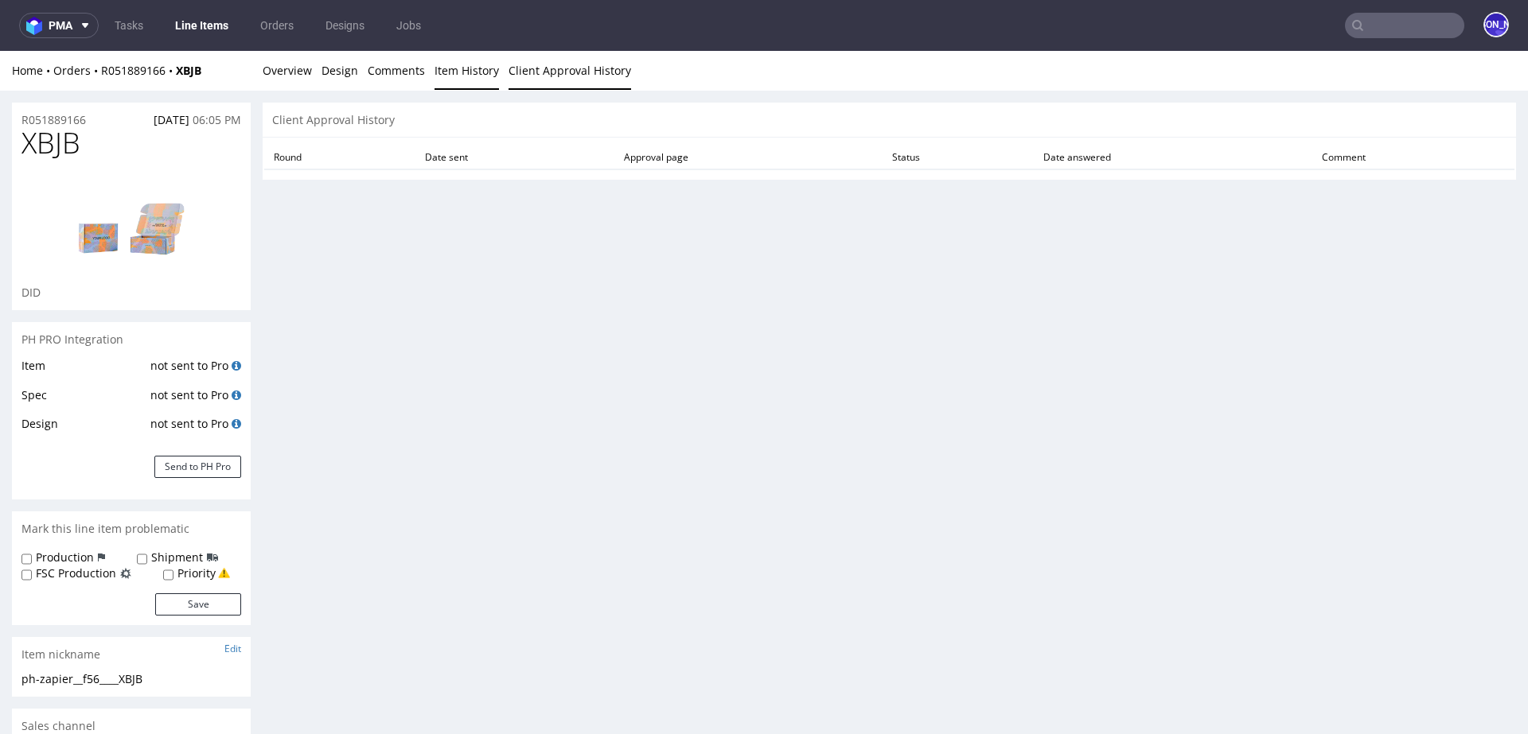
click at [446, 74] on link "Item History" at bounding box center [466, 70] width 64 height 39
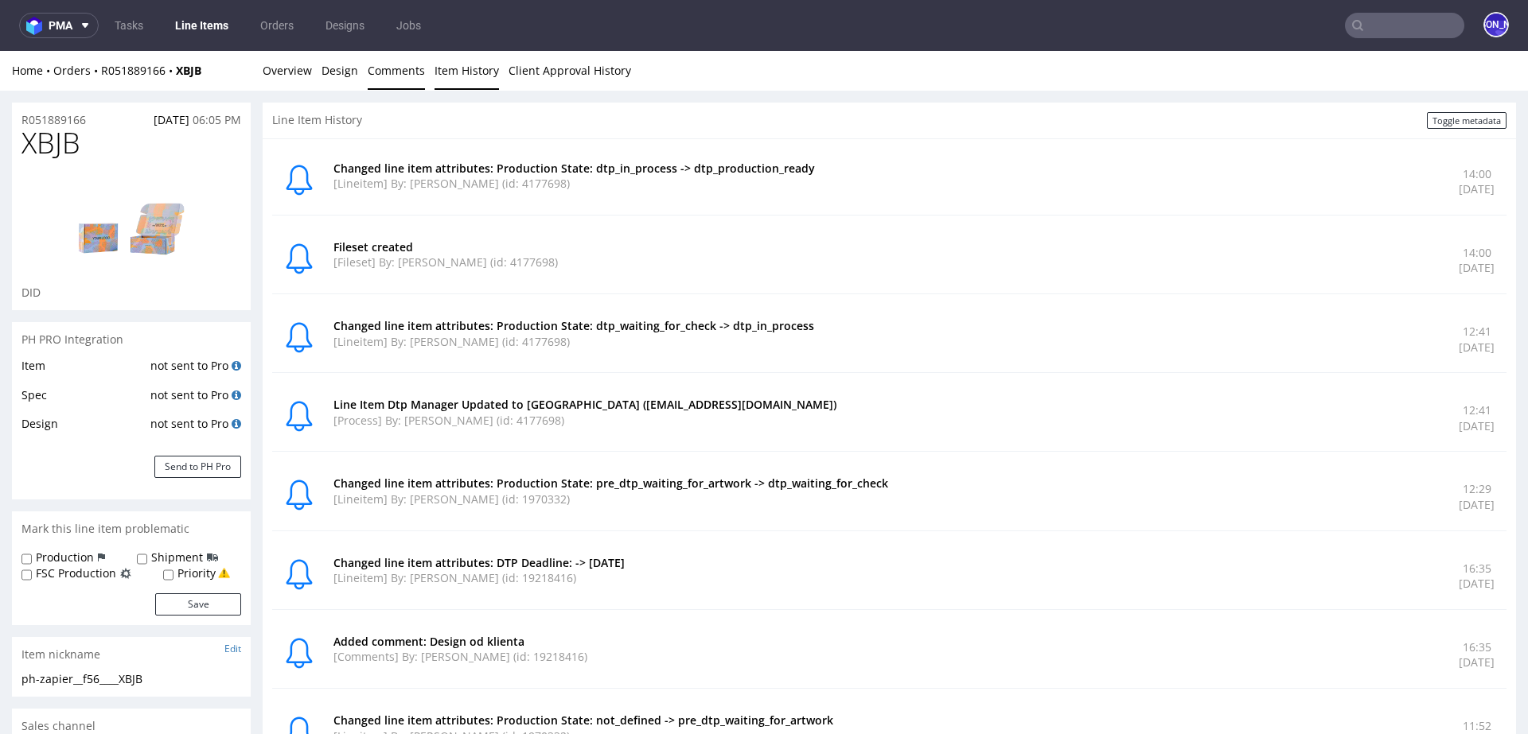
click at [382, 76] on link "Comments" at bounding box center [396, 70] width 57 height 39
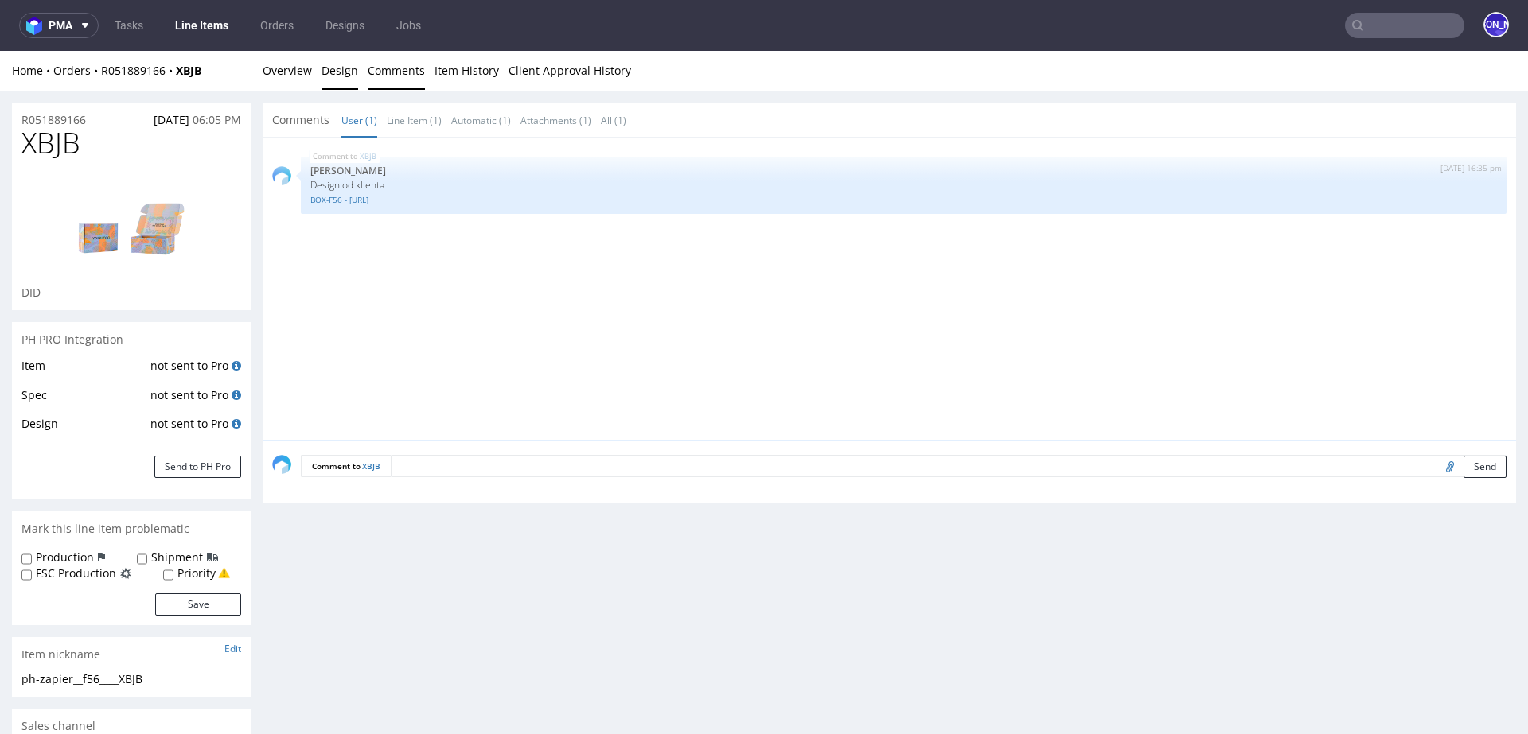
click at [325, 75] on link "Design" at bounding box center [339, 70] width 37 height 39
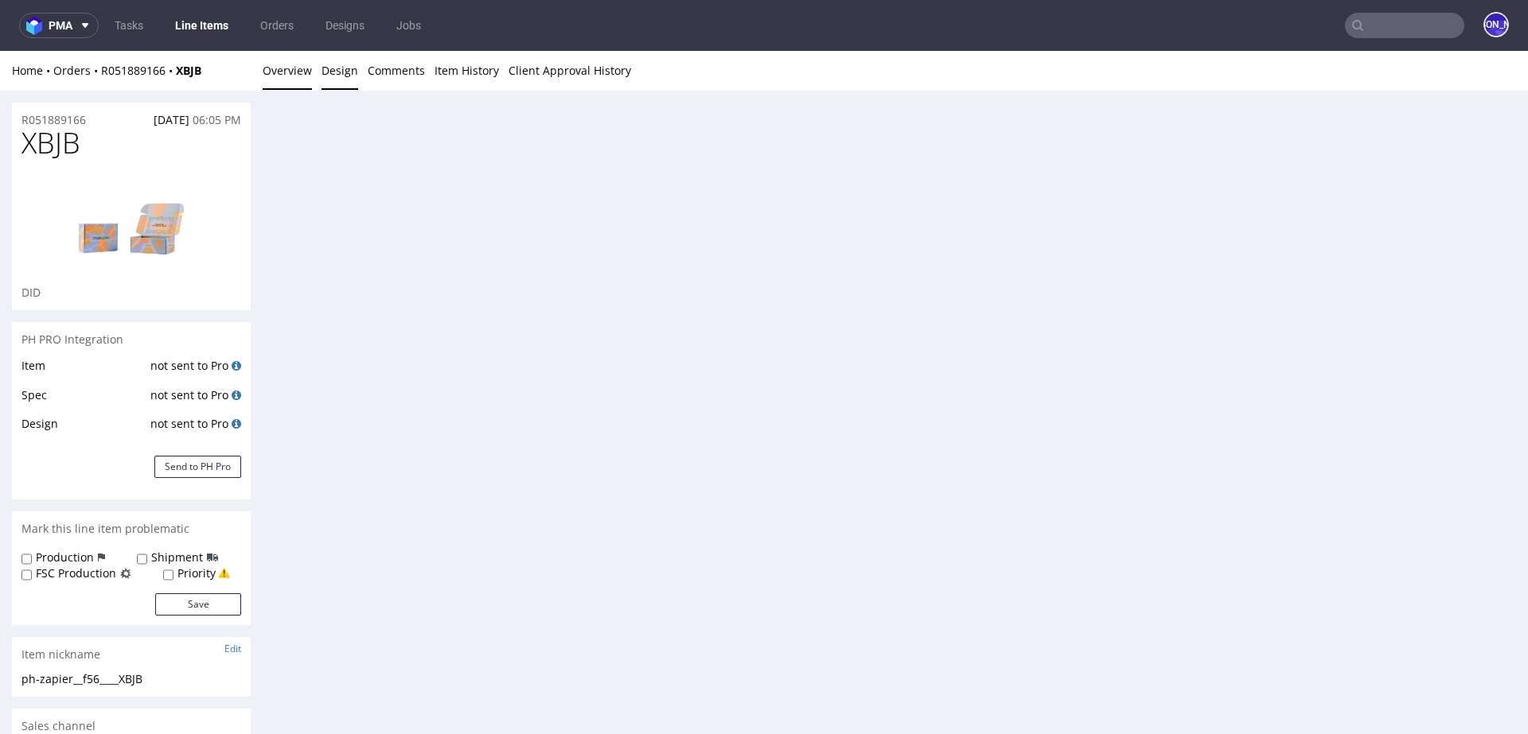
click at [278, 75] on link "Overview" at bounding box center [287, 70] width 49 height 39
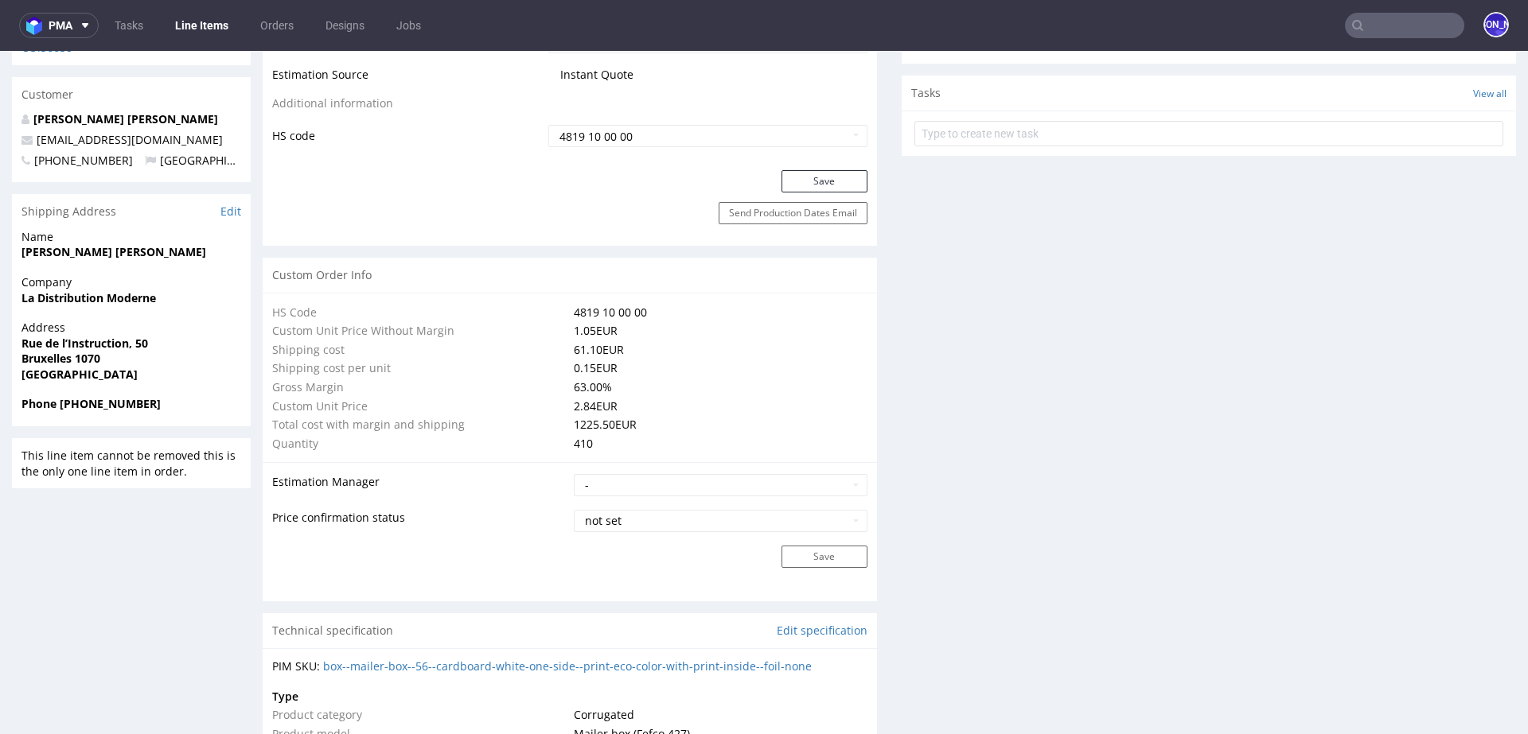
scroll to position [956, 0]
drag, startPoint x: 126, startPoint y: 145, endPoint x: 33, endPoint y: 142, distance: 93.1
click at [33, 152] on p "+320496025666 Belgium" at bounding box center [131, 160] width 220 height 16
copy span "+320496025666"
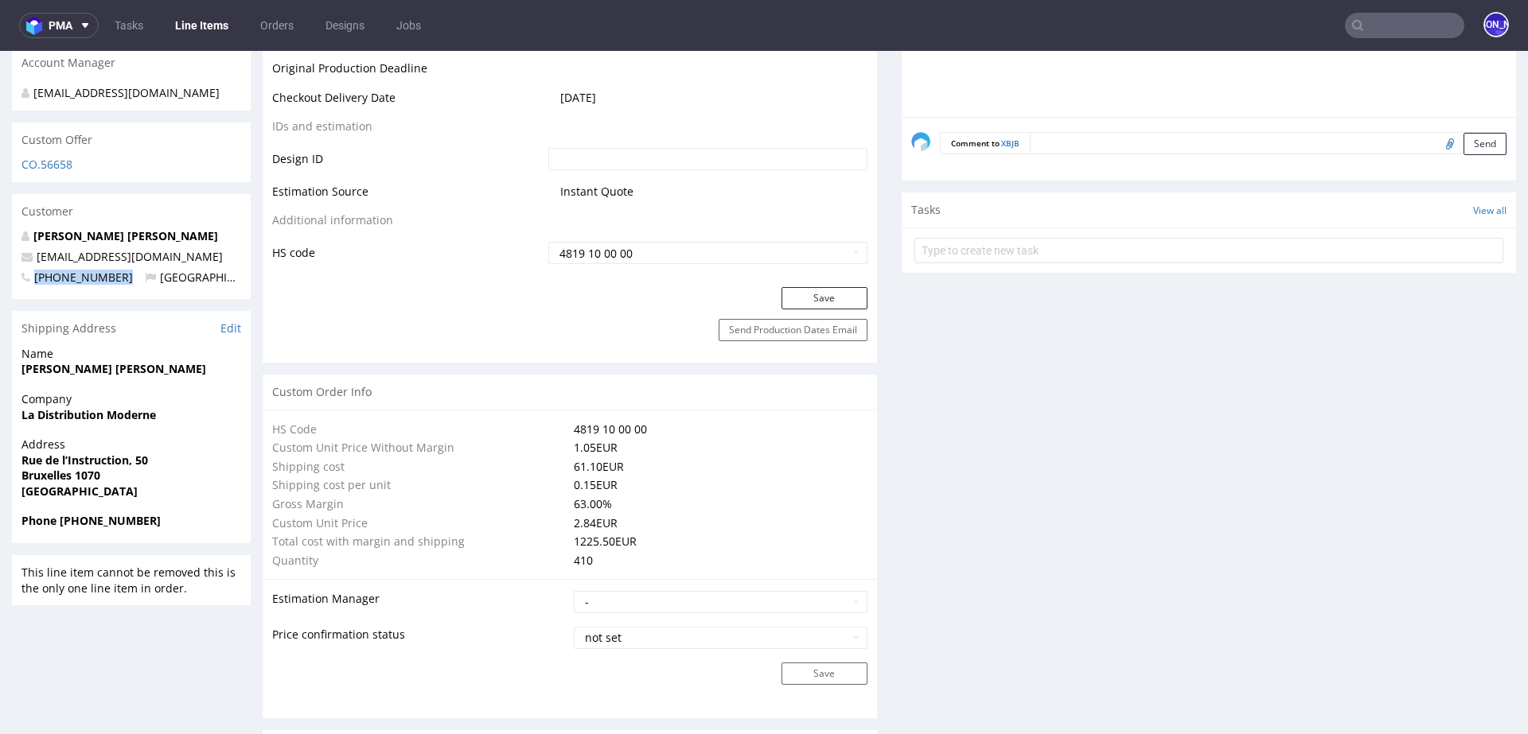
scroll to position [840, 0]
click at [84, 268] on span "+320496025666" at bounding box center [76, 275] width 111 height 15
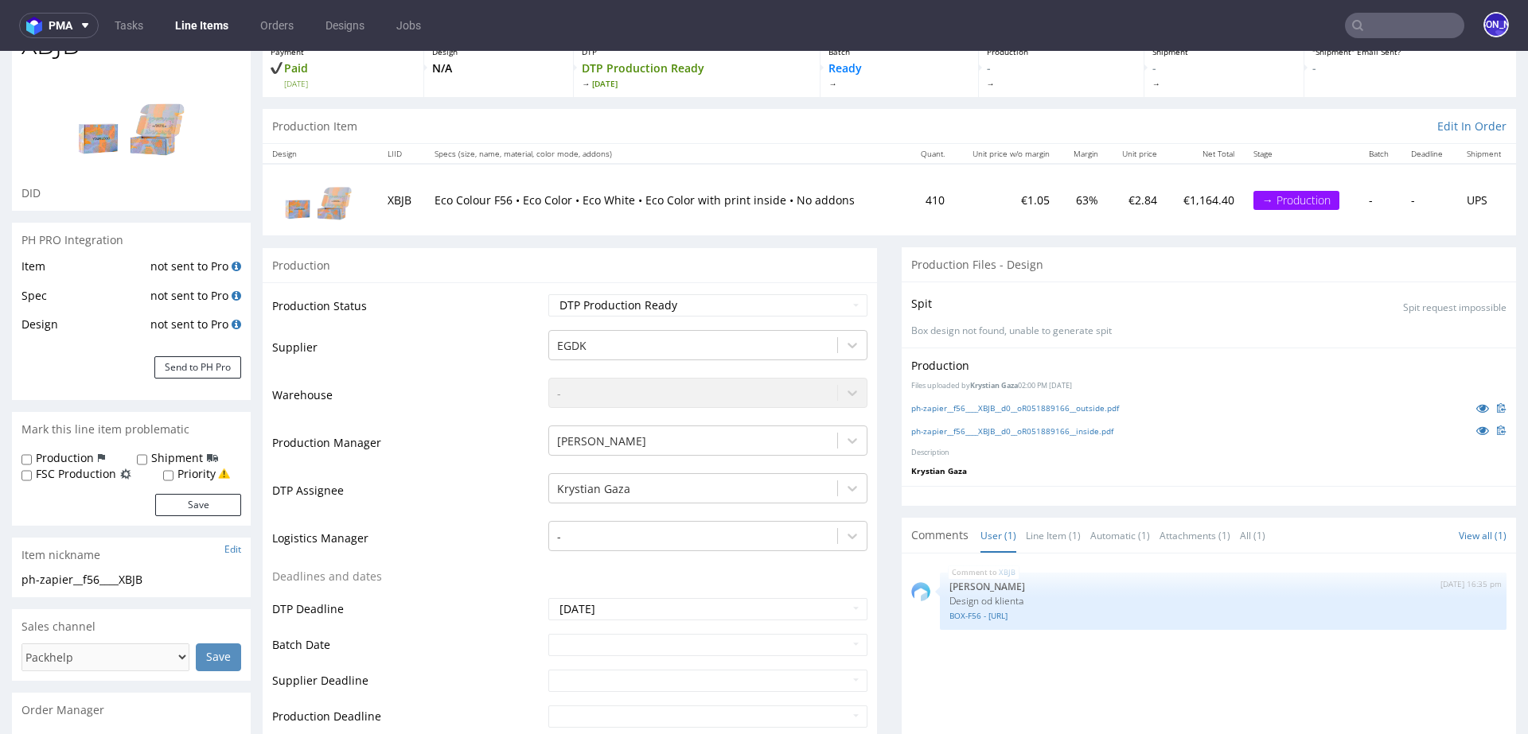
scroll to position [0, 0]
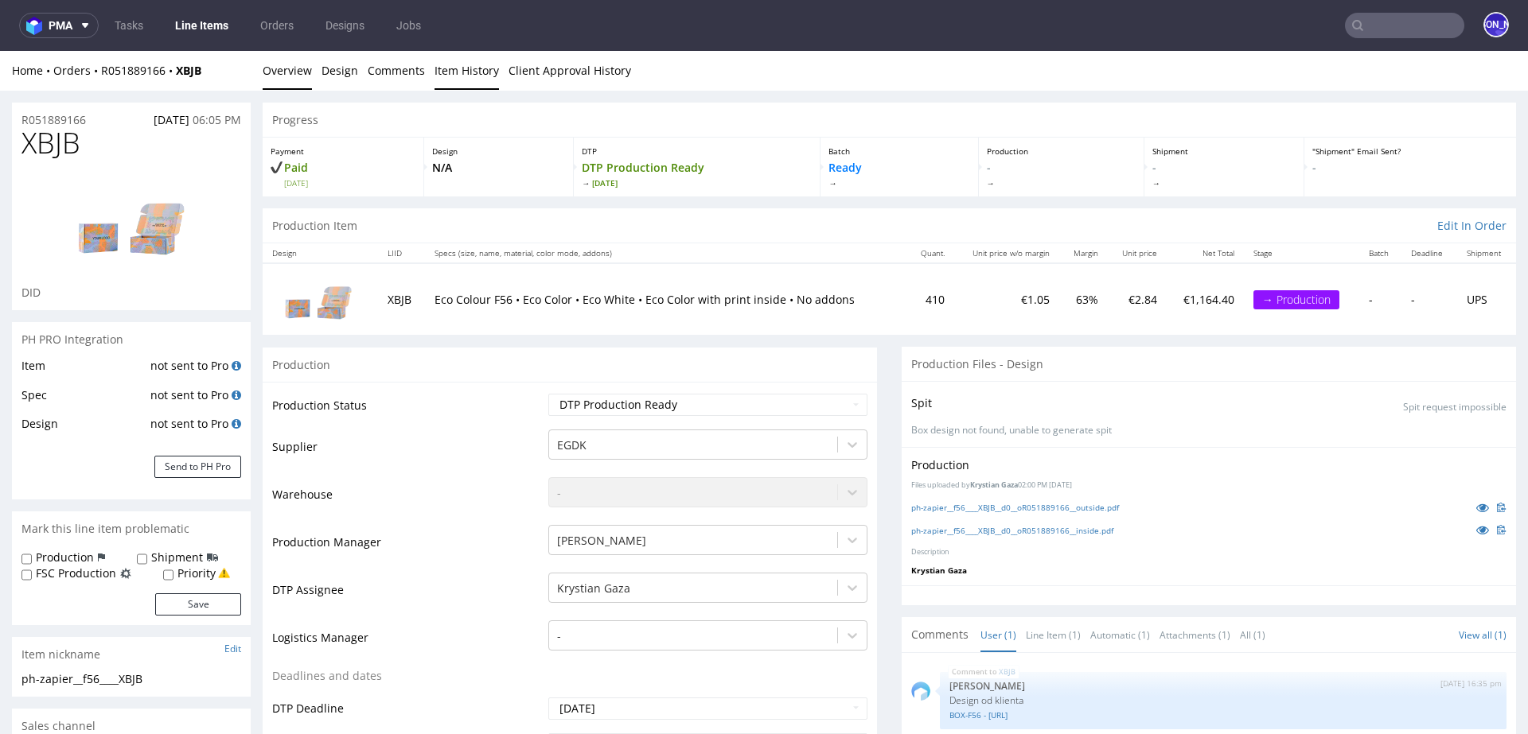
click at [465, 70] on link "Item History" at bounding box center [466, 70] width 64 height 39
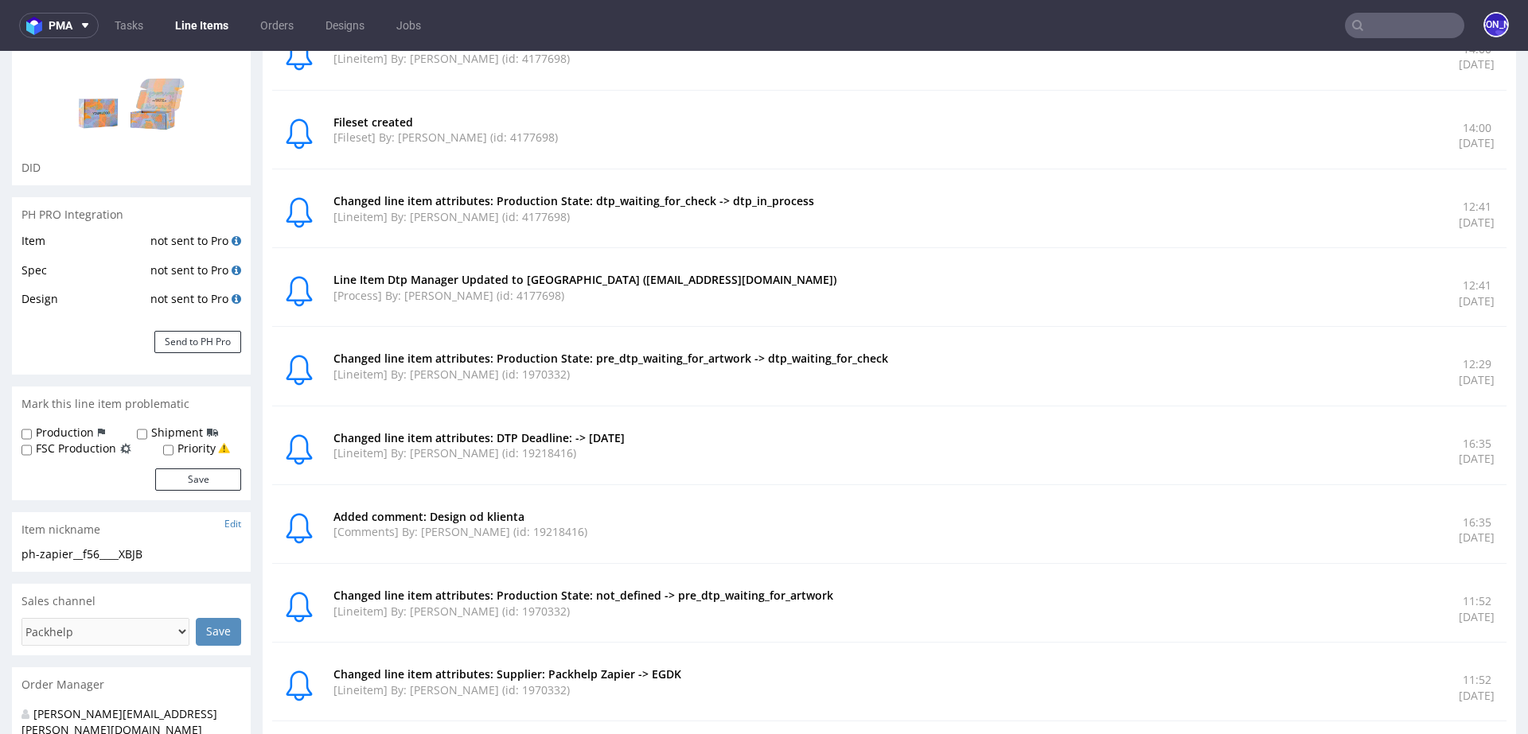
scroll to position [126, 0]
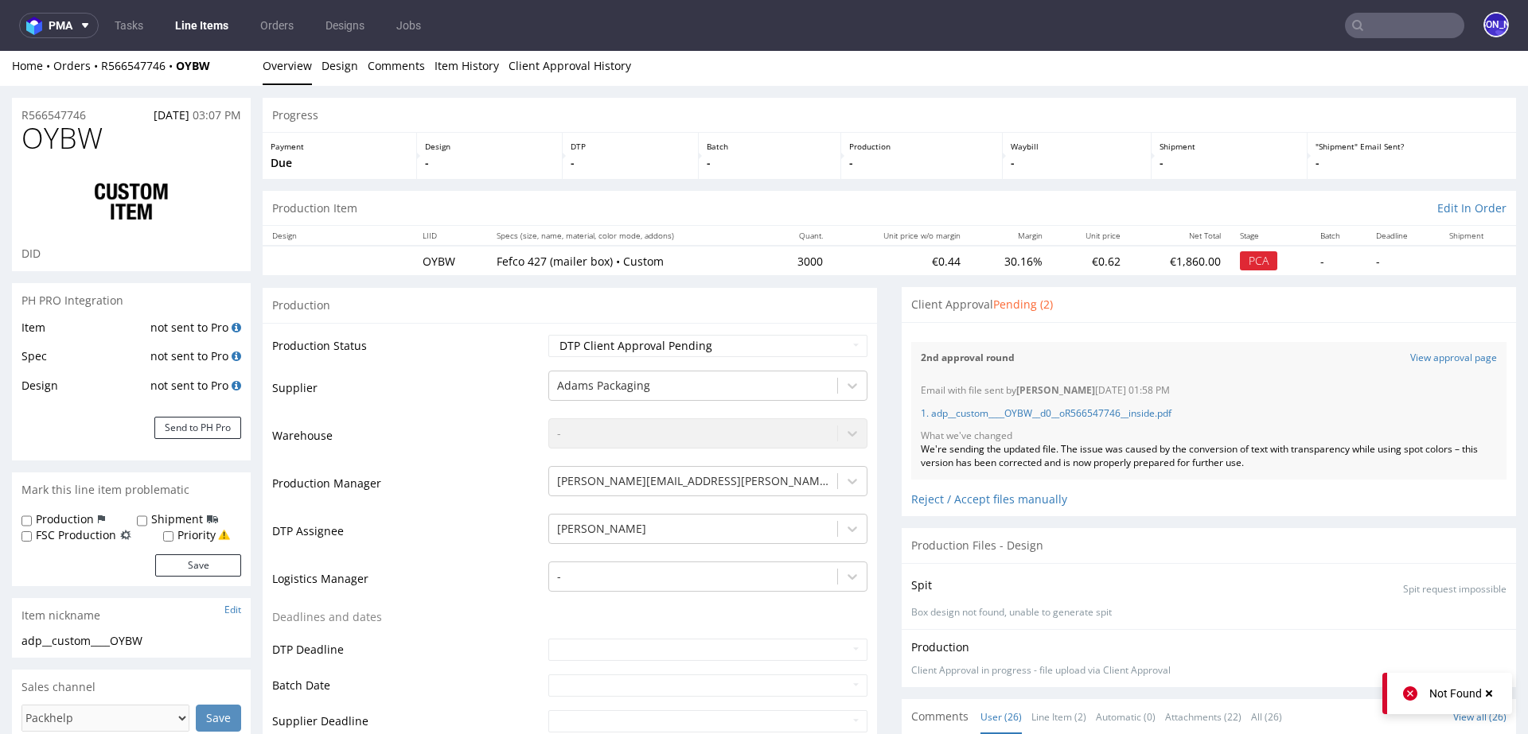
scroll to position [4, 0]
click at [1437, 357] on link "View approval page" at bounding box center [1453, 359] width 87 height 14
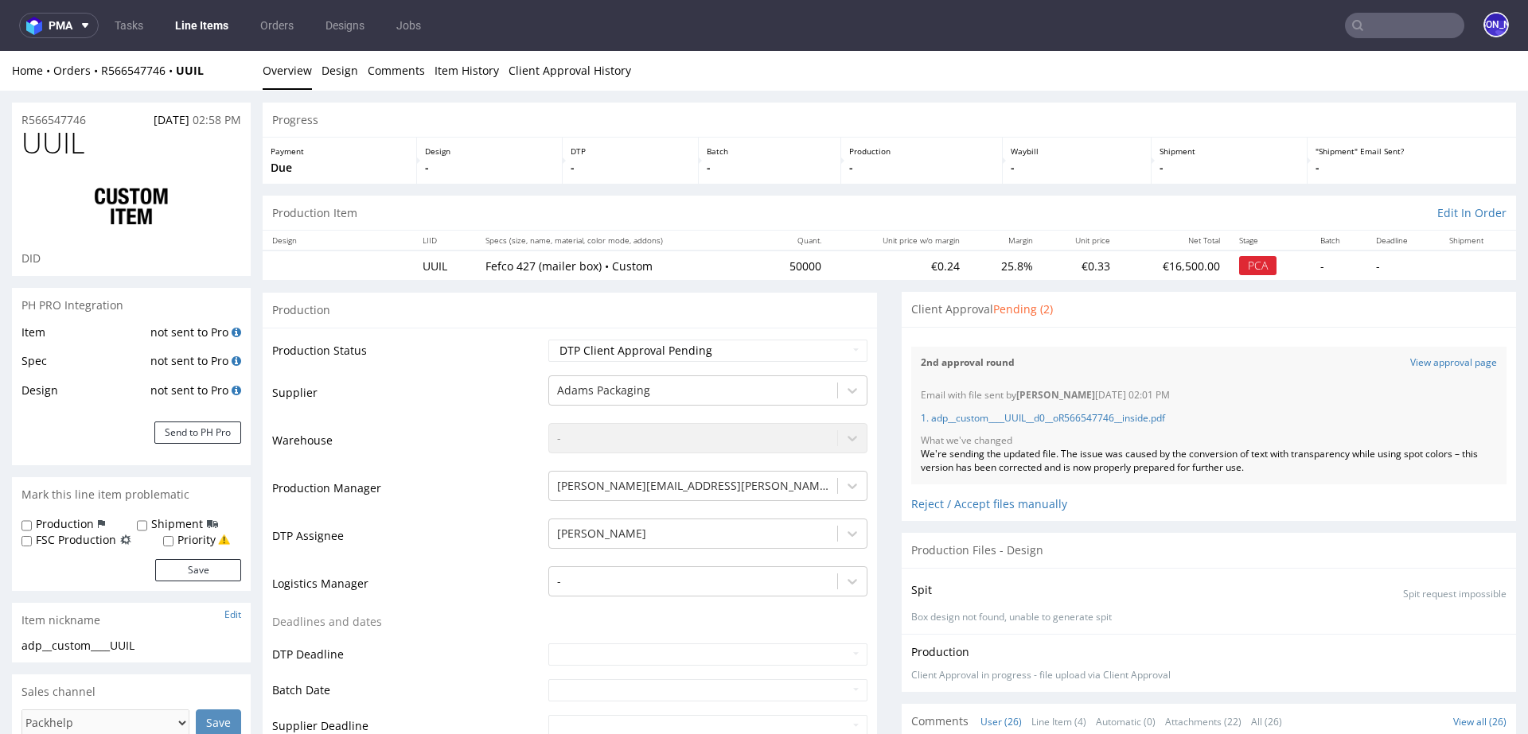
scroll to position [1781, 0]
click at [1450, 362] on link "View approval page" at bounding box center [1453, 363] width 87 height 14
